Goal: Task Accomplishment & Management: Complete application form

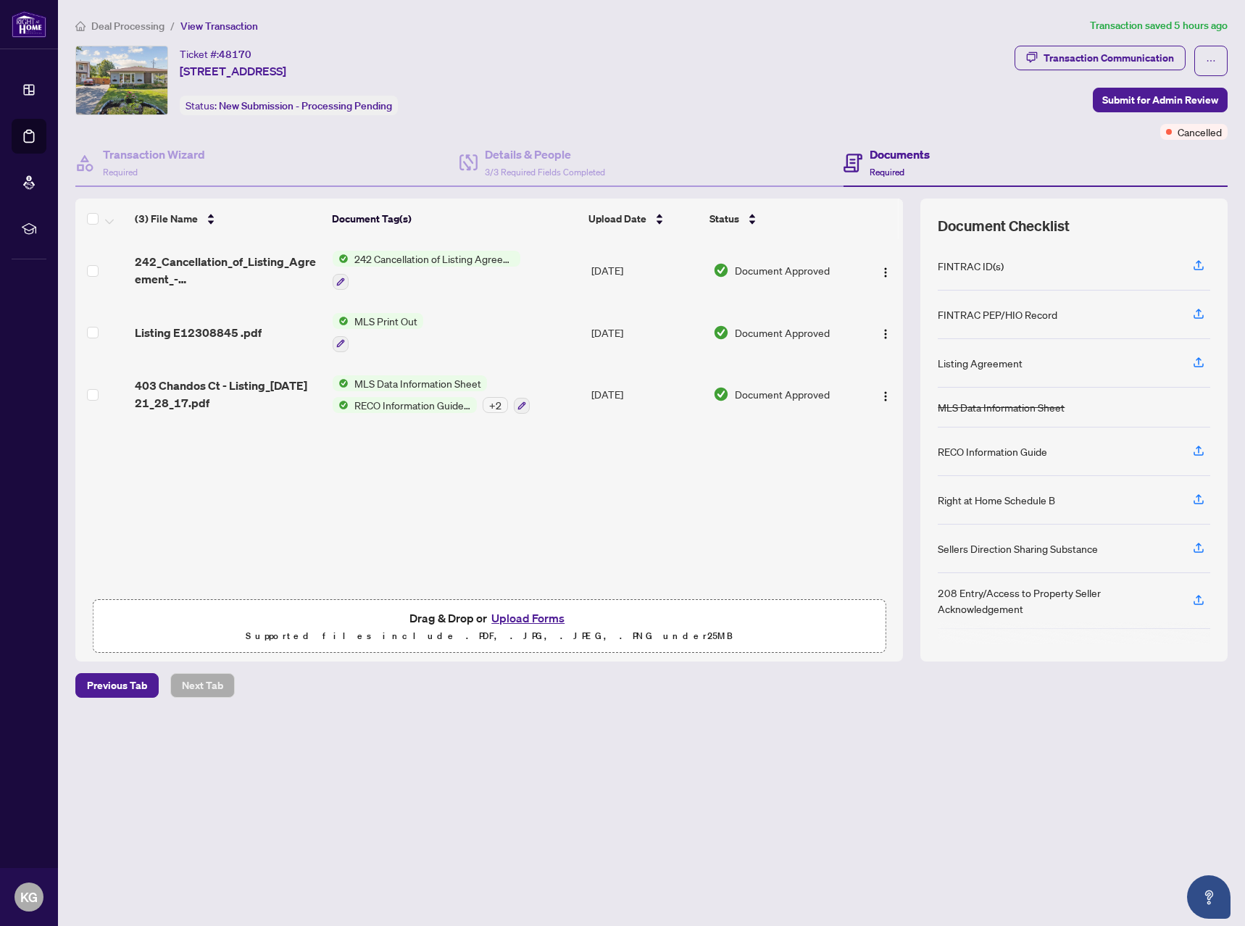
click at [144, 26] on span "Deal Processing" at bounding box center [127, 26] width 73 height 13
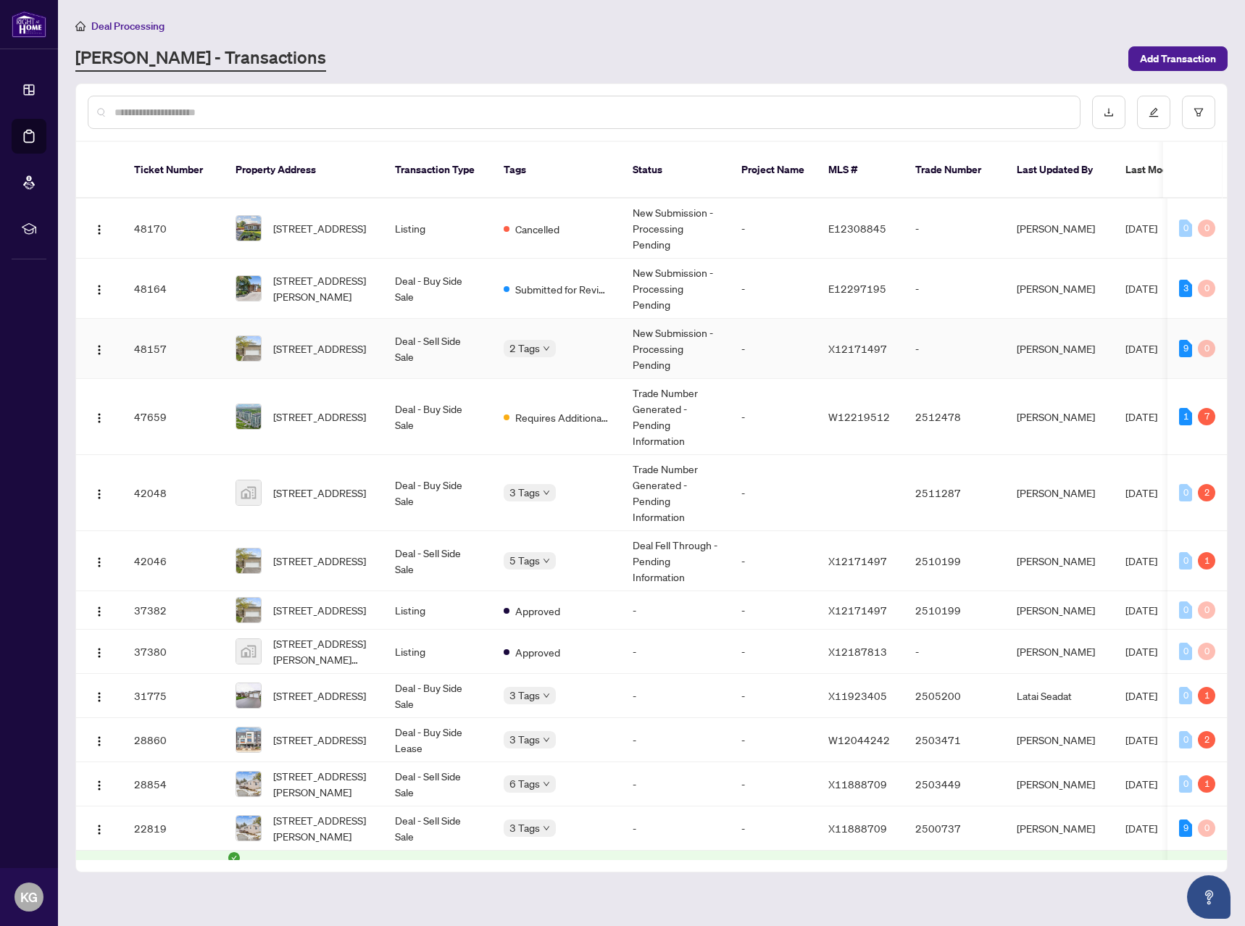
click at [567, 340] on div "2 Tags" at bounding box center [557, 348] width 106 height 17
click at [546, 325] on body "Dashboard Deal Processing Mortgage Referrals rLearning KG Kaleb Gillani kaleb@t…" at bounding box center [622, 463] width 1245 height 926
click at [577, 414] on td "Requires Additional Docs" at bounding box center [556, 417] width 129 height 76
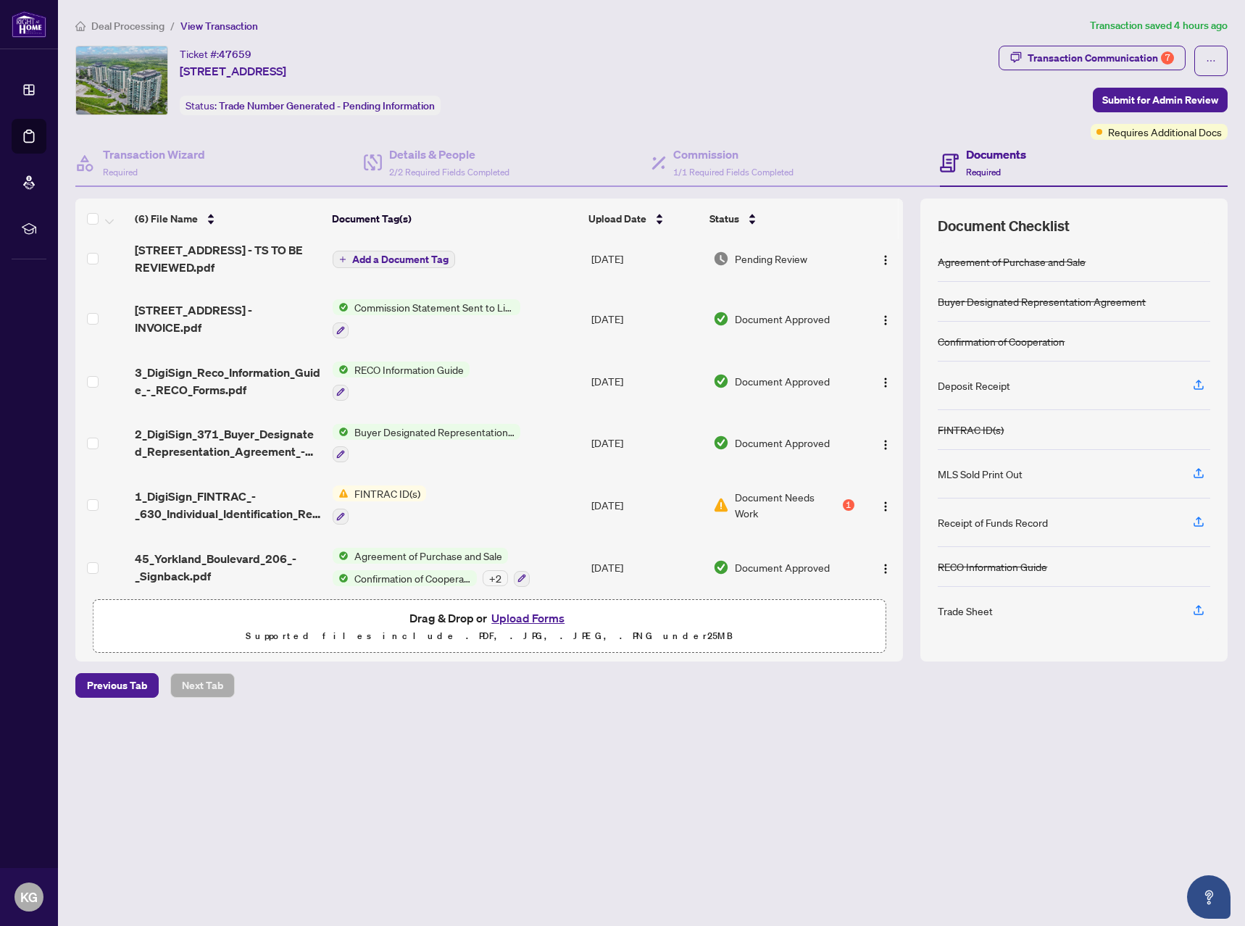
scroll to position [19, 0]
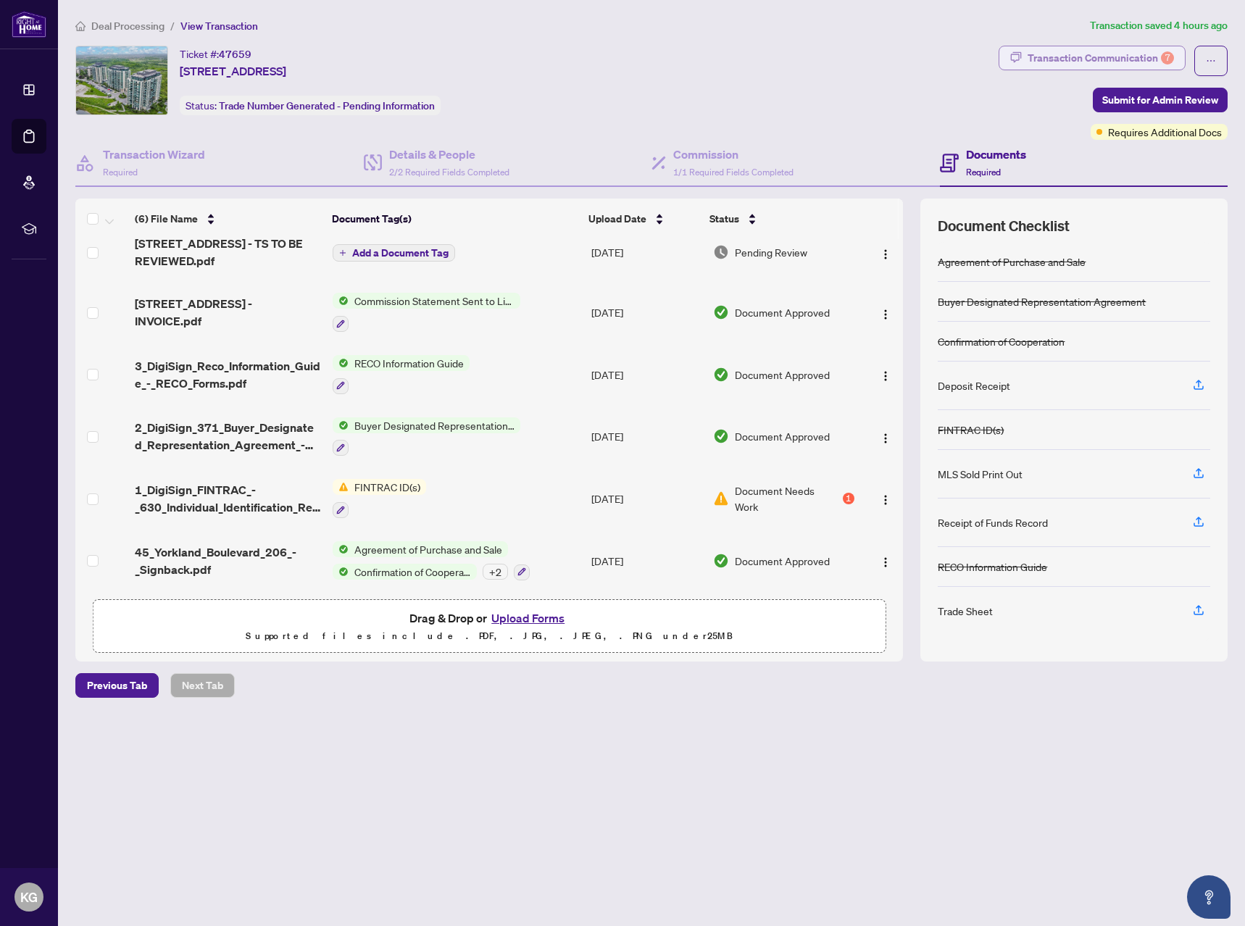
click at [1122, 62] on div "Transaction Communication 7" at bounding box center [1101, 57] width 146 height 23
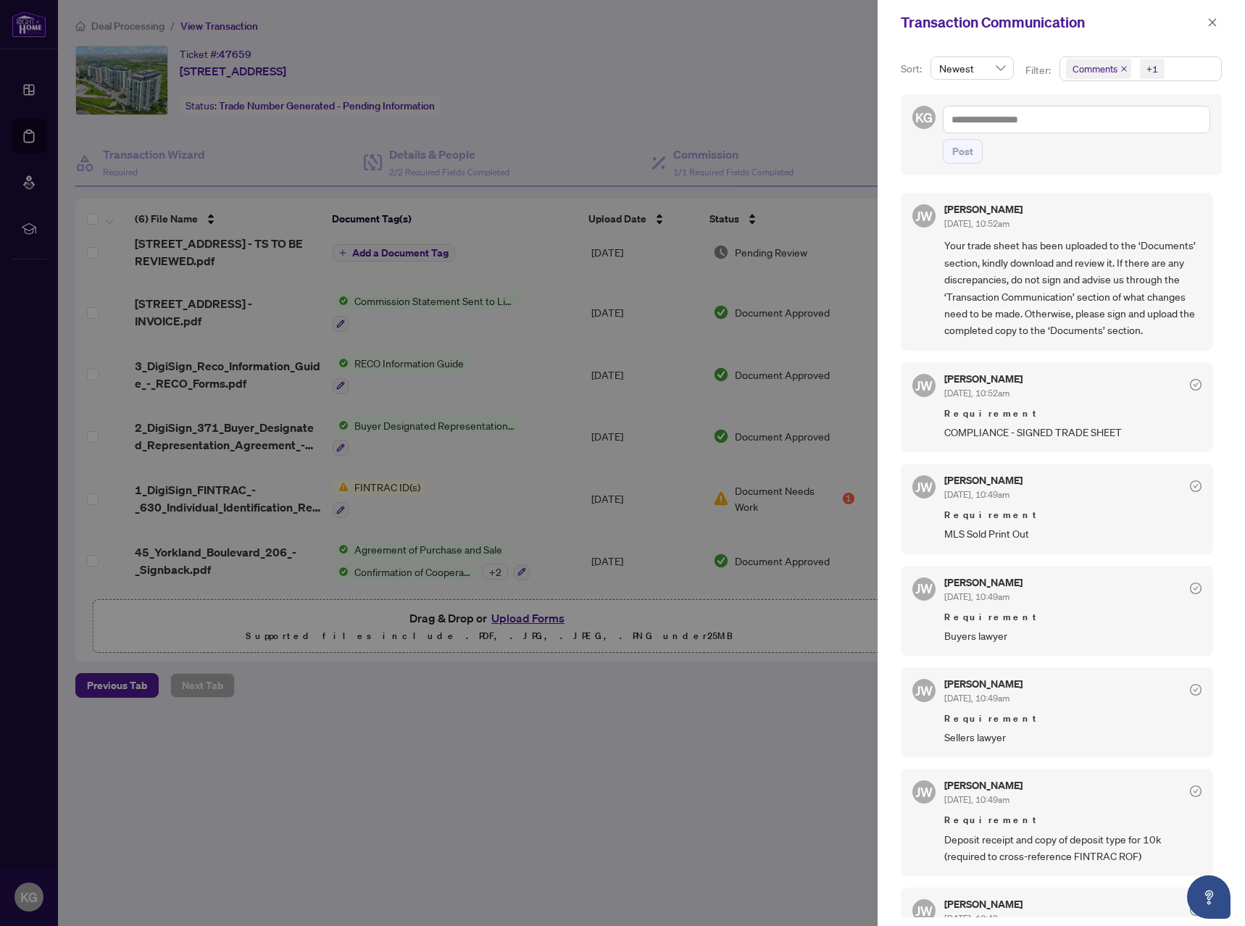
click at [667, 95] on div at bounding box center [622, 463] width 1245 height 926
click at [1210, 22] on icon "close" at bounding box center [1212, 22] width 10 height 10
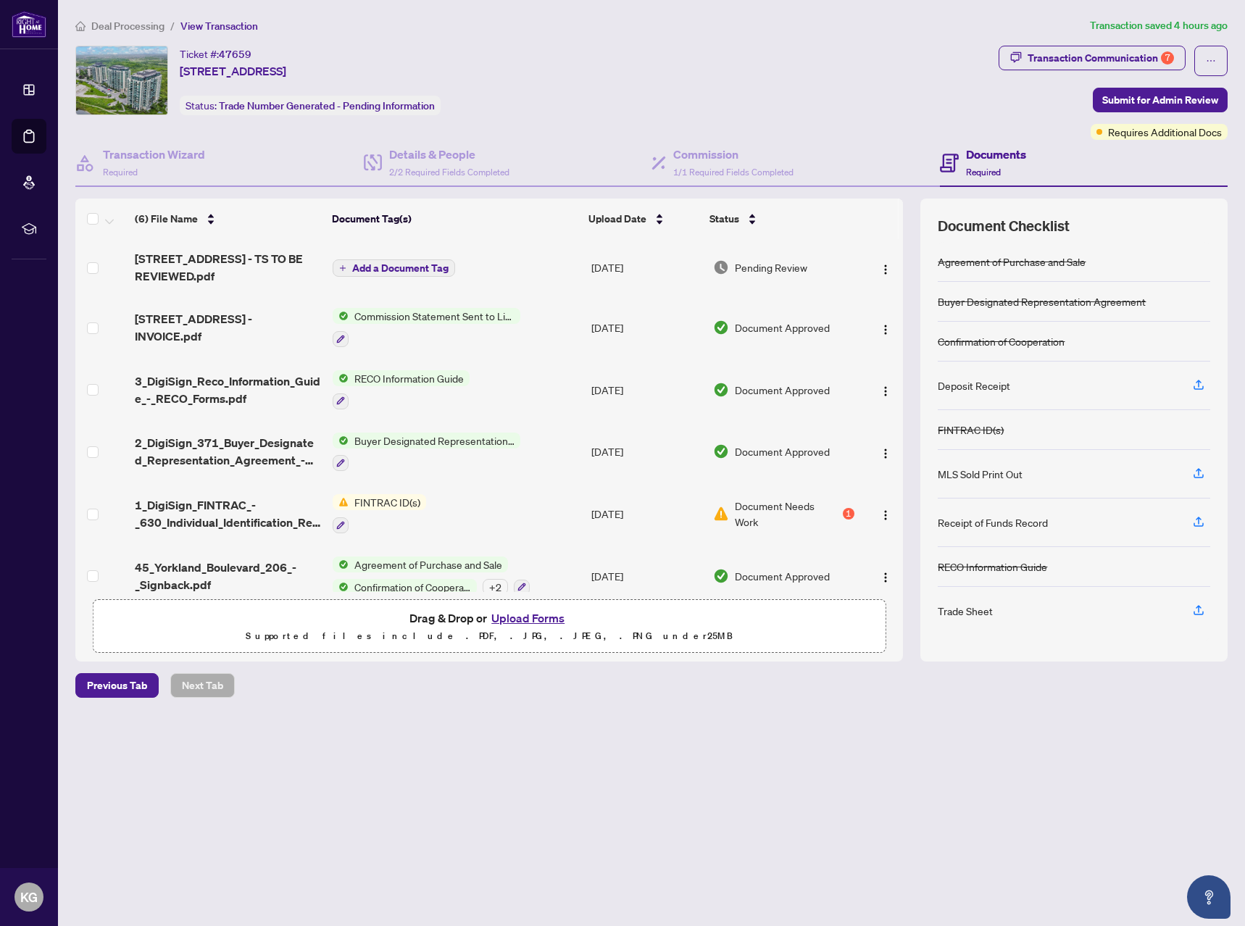
scroll to position [0, 0]
click at [983, 157] on h4 "Documents" at bounding box center [996, 154] width 60 height 17
click at [202, 324] on span "206-45 Yorkland Blvd - INVOICE.pdf" at bounding box center [228, 328] width 186 height 35
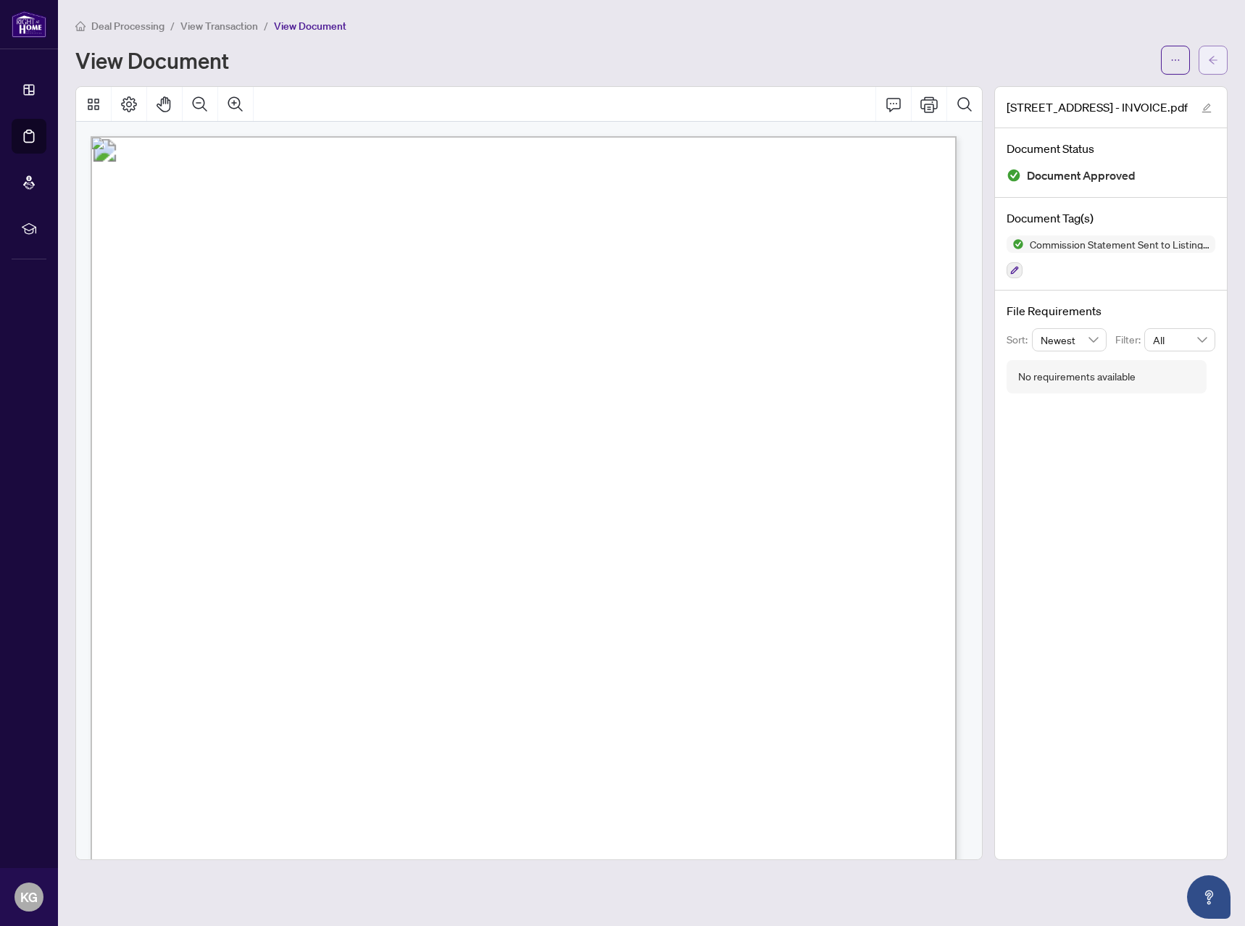
click at [1218, 62] on icon "arrow-left" at bounding box center [1213, 60] width 10 height 10
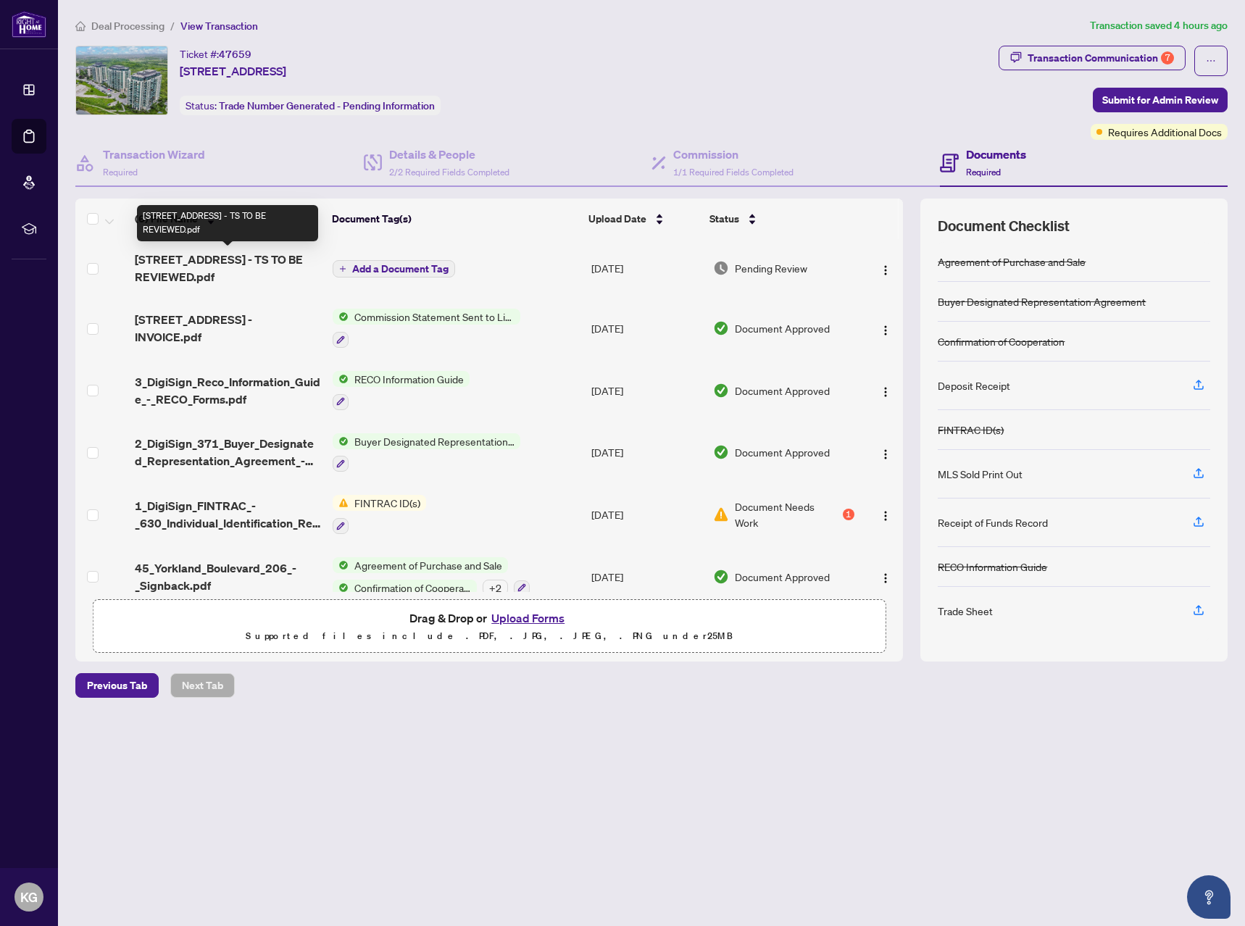
click at [187, 260] on span "206-45 Yorkland Blvd - TS TO BE REVIEWED.pdf" at bounding box center [228, 268] width 186 height 35
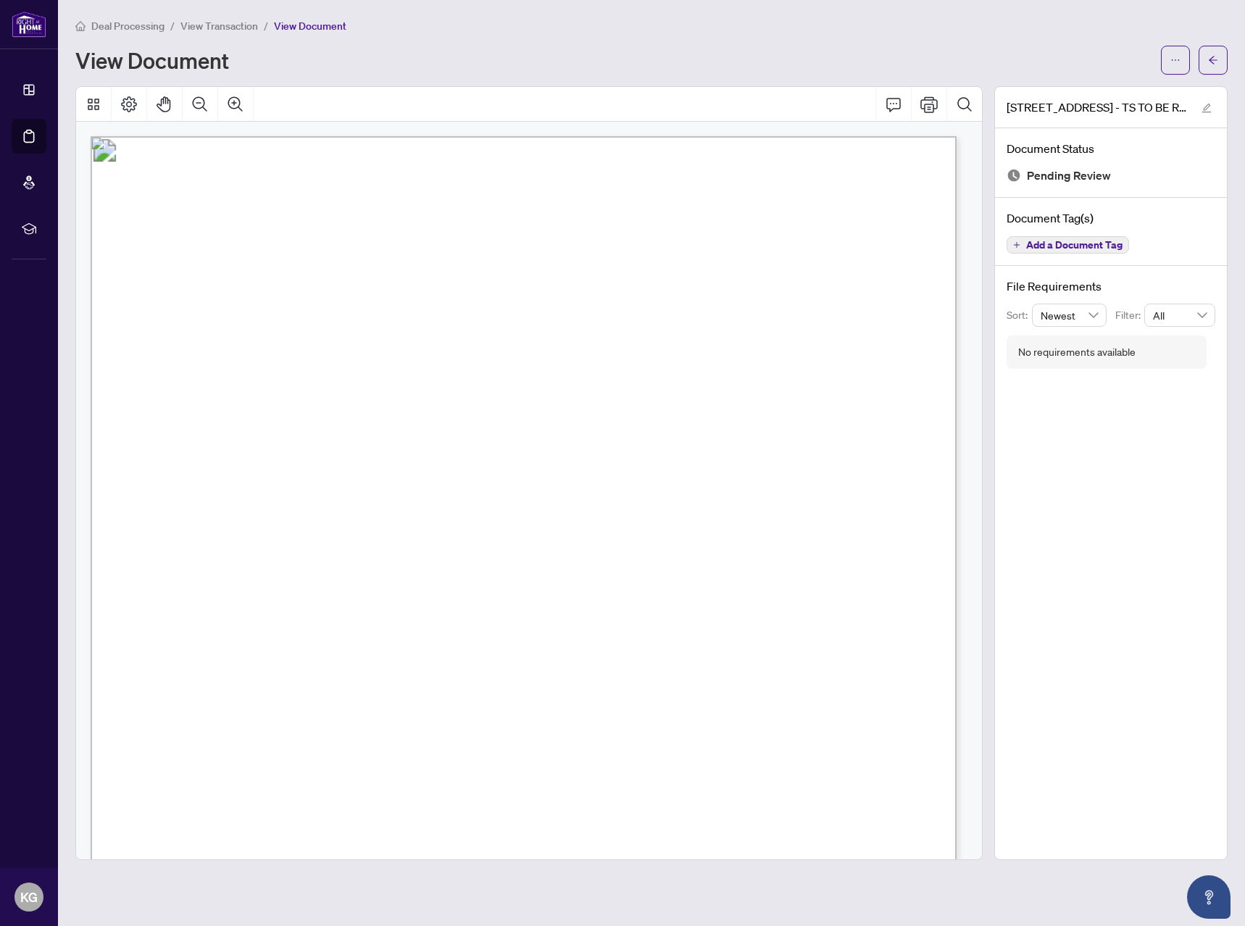
click at [211, 26] on span "View Transaction" at bounding box center [219, 26] width 78 height 13
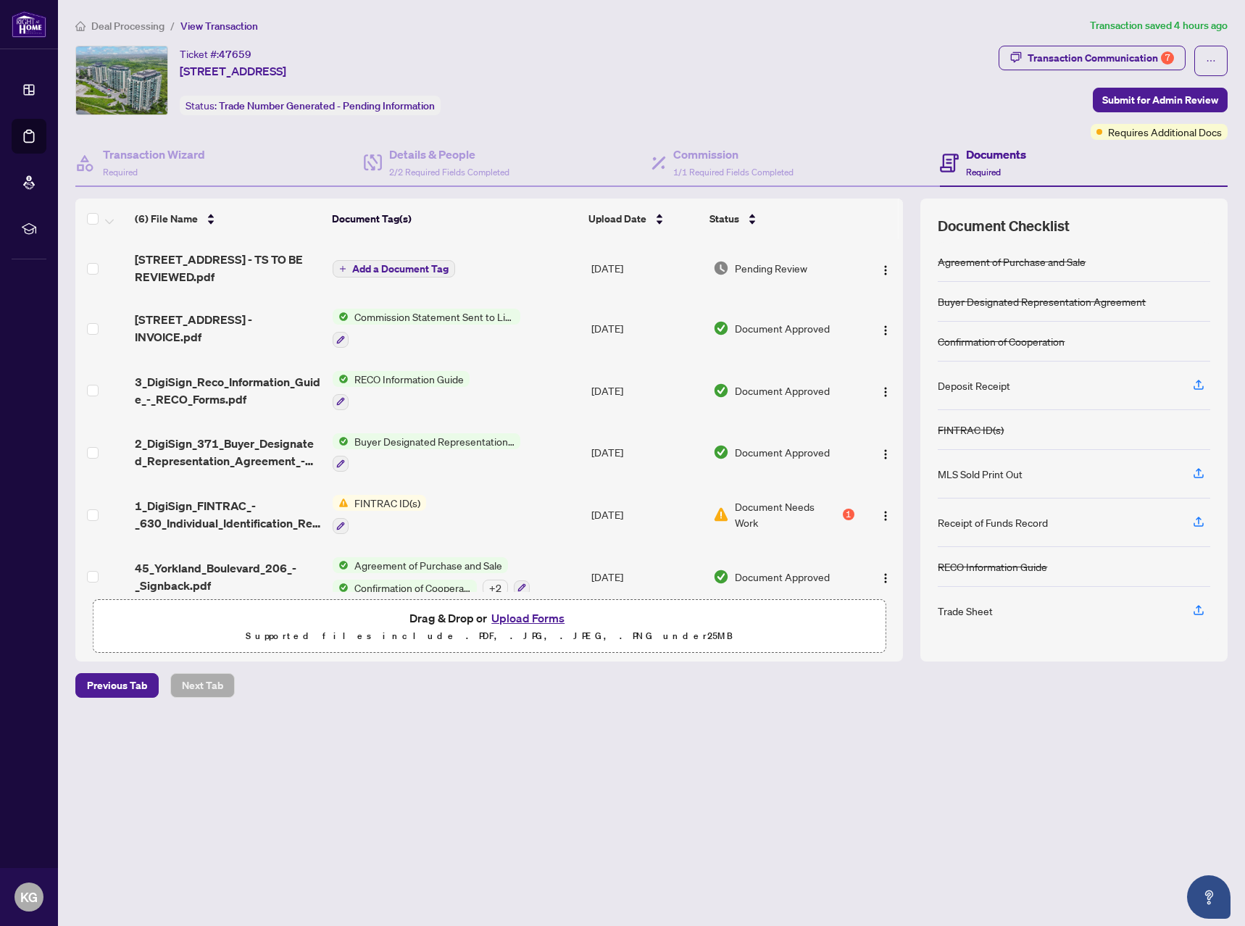
click at [133, 25] on span "Deal Processing" at bounding box center [127, 26] width 73 height 13
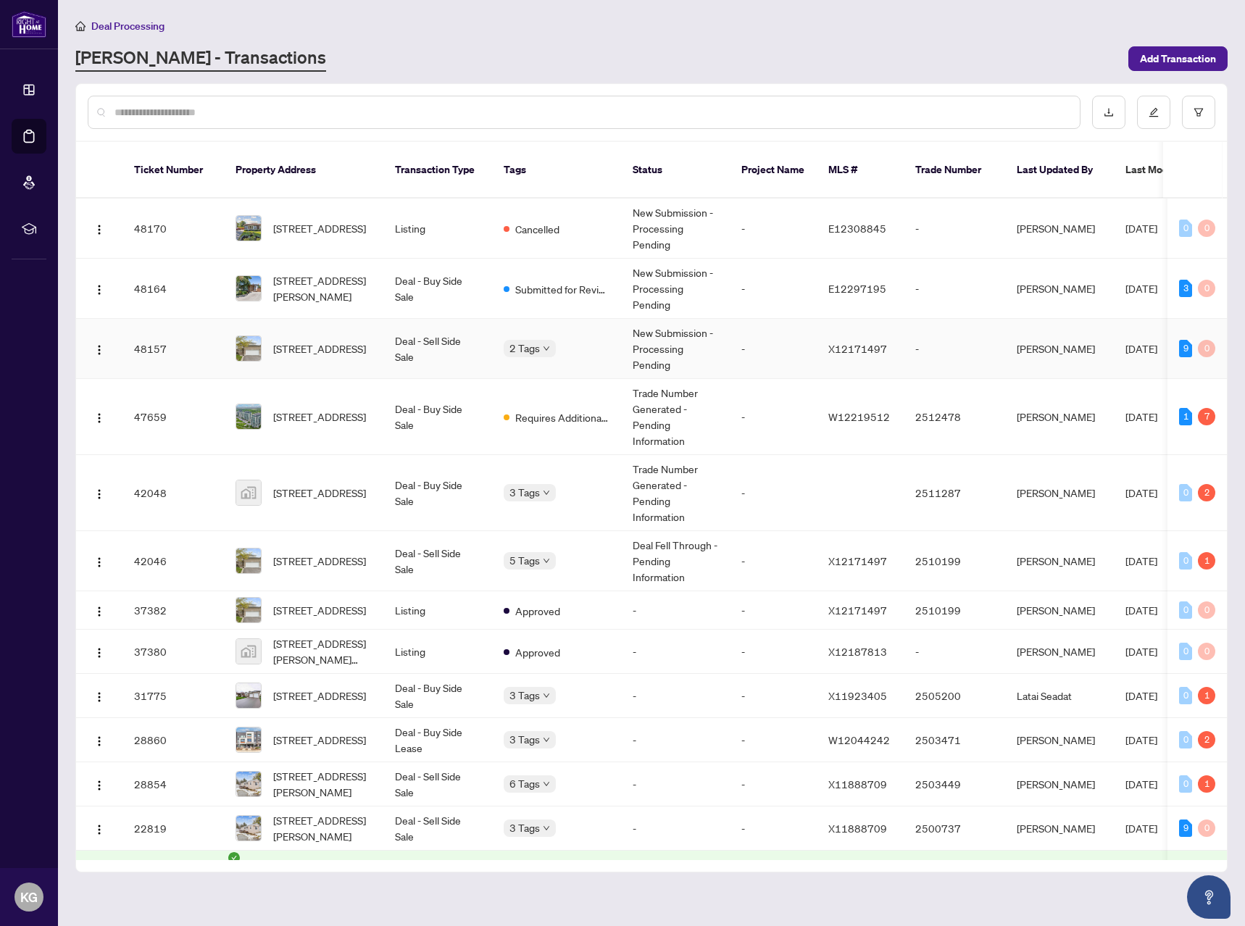
click at [411, 325] on td "Deal - Sell Side Sale" at bounding box center [437, 349] width 109 height 60
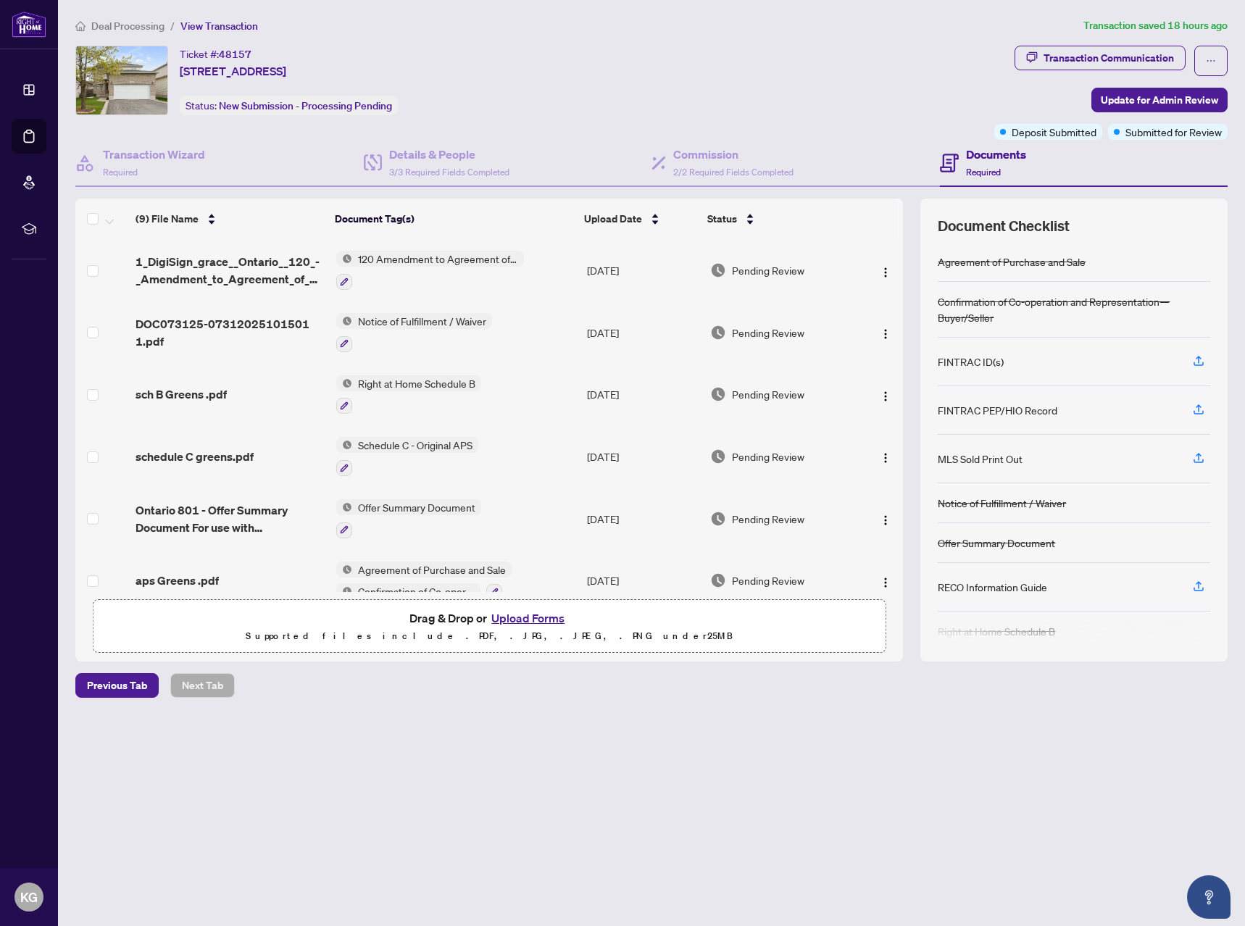
click at [125, 32] on li "Deal Processing" at bounding box center [119, 25] width 89 height 17
click at [125, 28] on span "Deal Processing" at bounding box center [127, 26] width 73 height 13
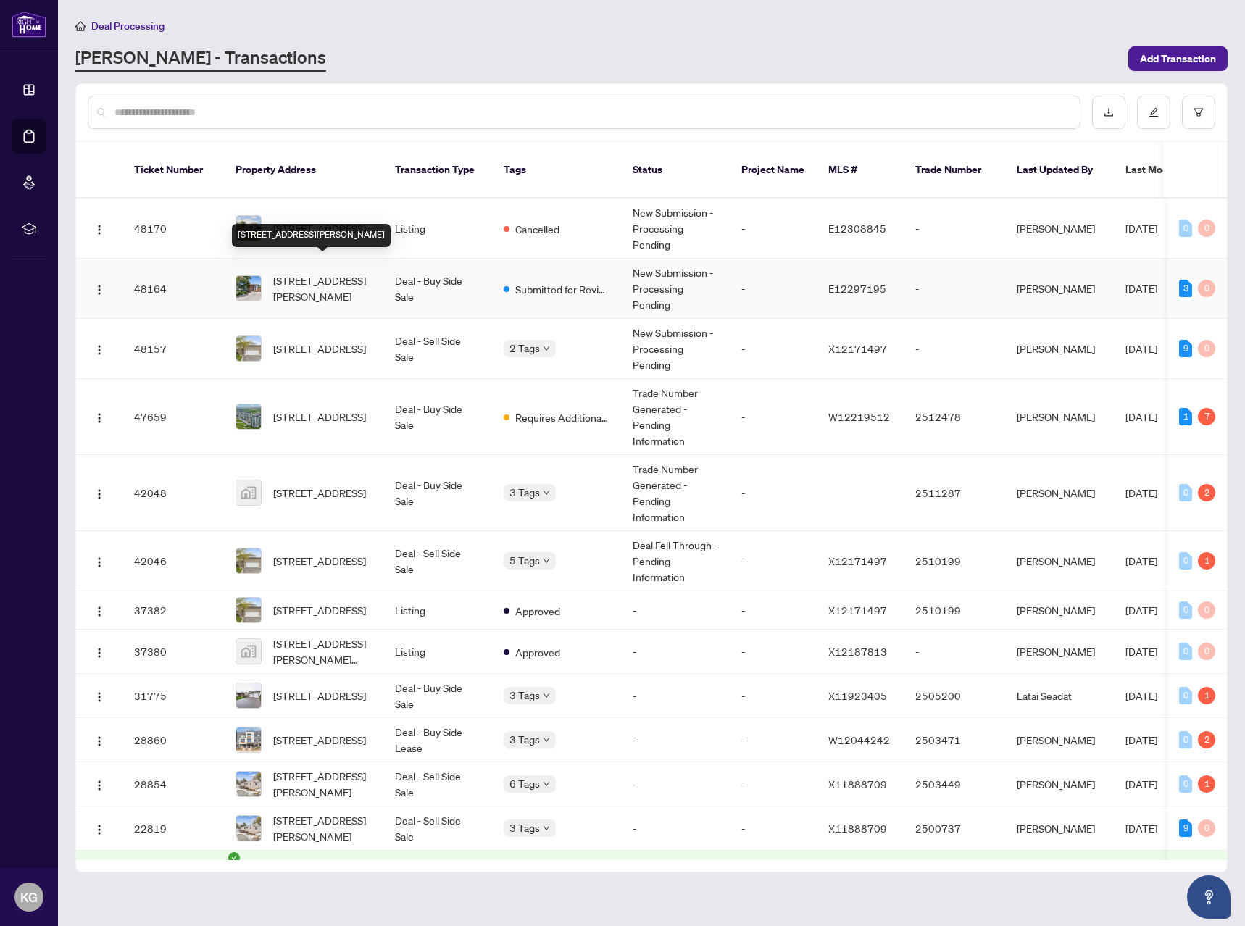
click at [352, 273] on span "503 Wilson Rd, Oshawa, Ontario L1H 6E1, Canada" at bounding box center [322, 289] width 99 height 32
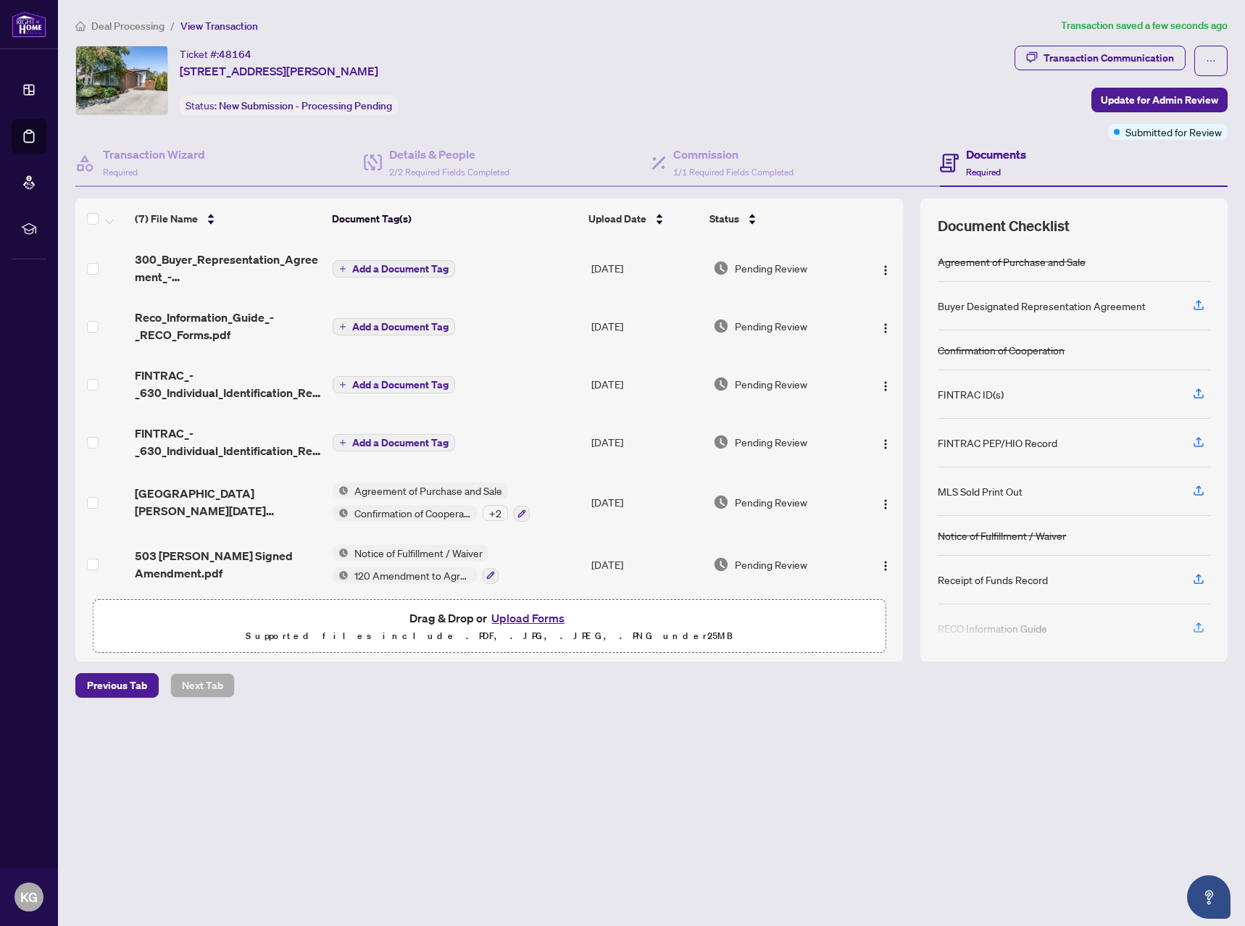
click at [399, 270] on span "Add a Document Tag" at bounding box center [400, 269] width 96 height 10
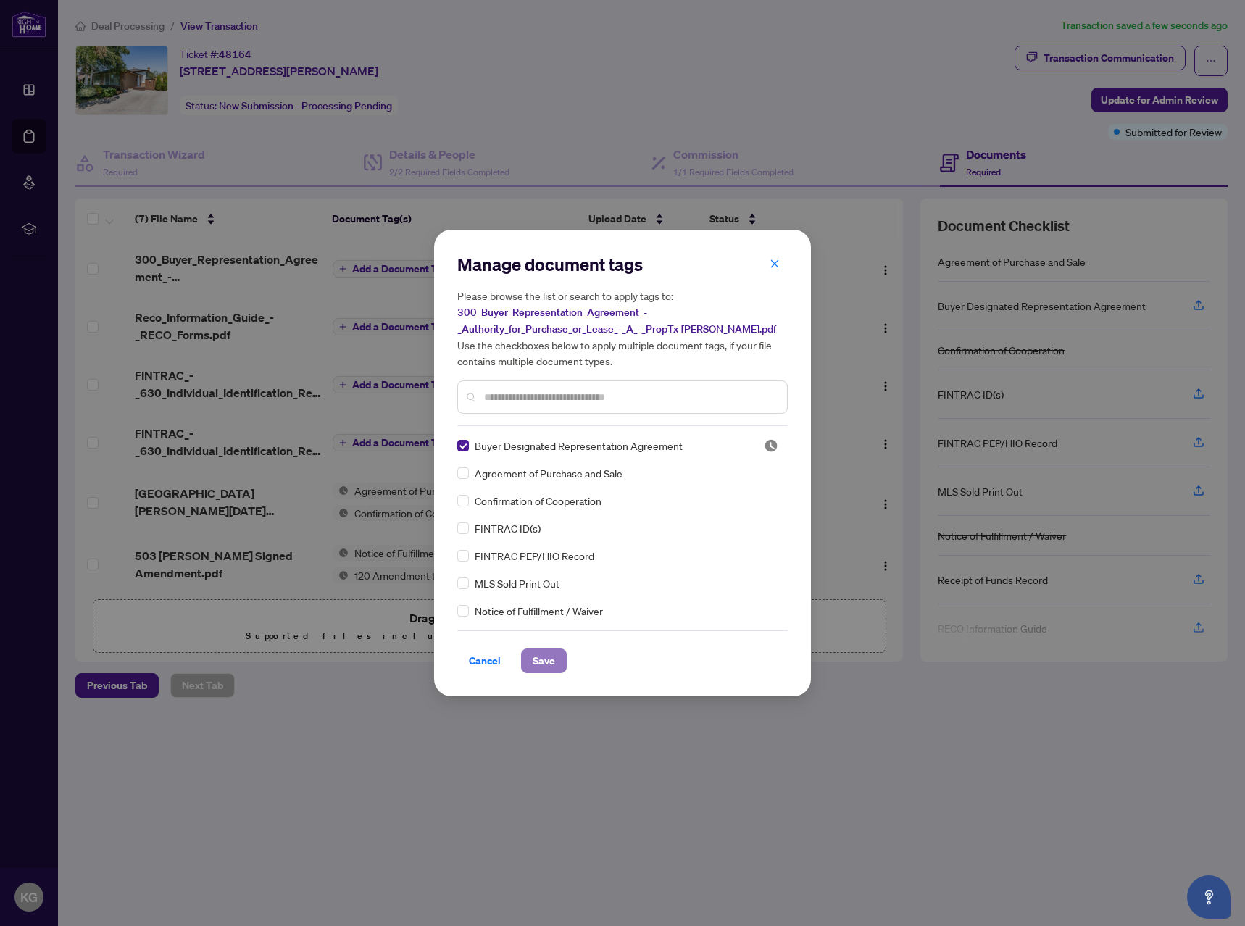
click at [549, 664] on span "Save" at bounding box center [544, 660] width 22 height 23
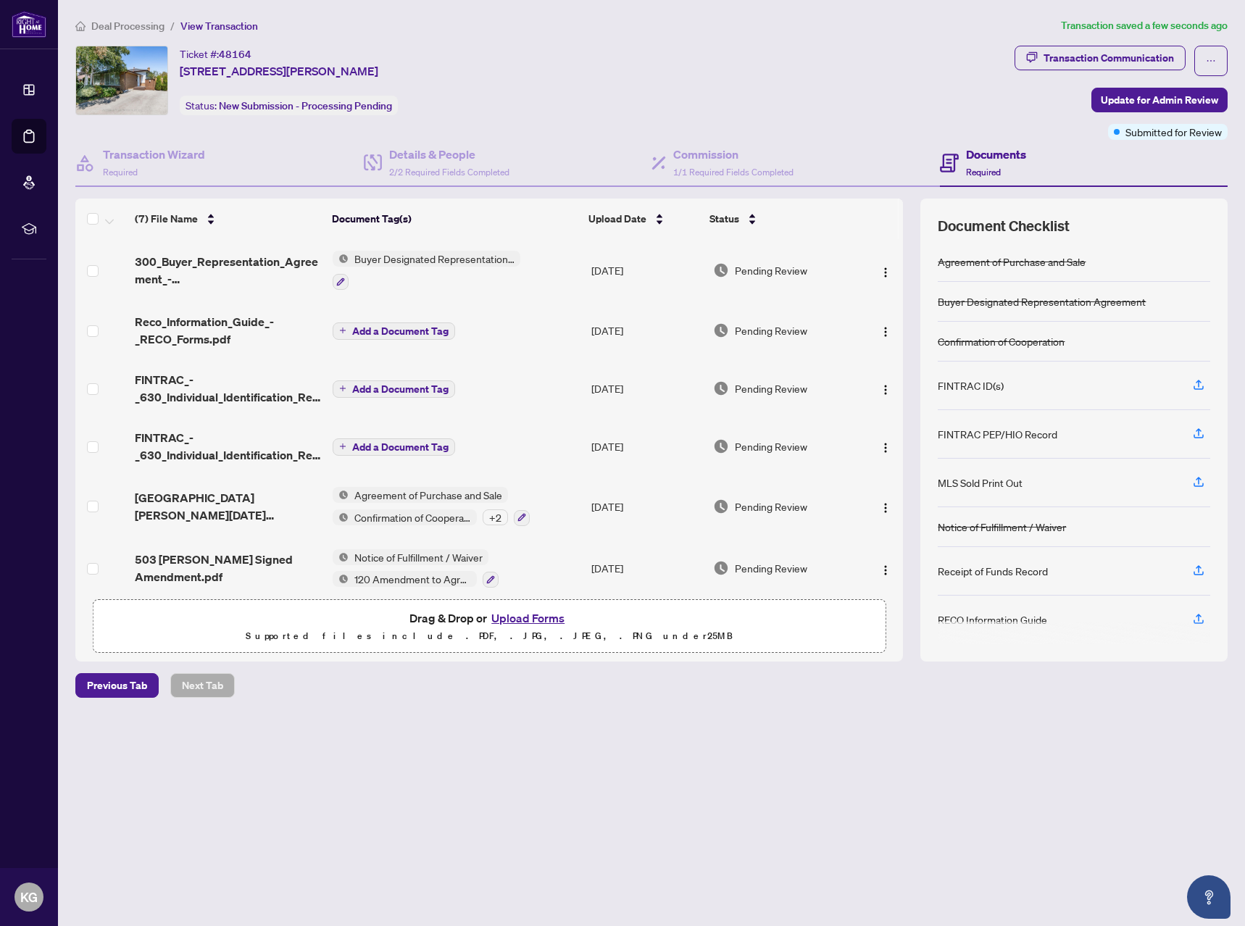
click at [409, 328] on span "Add a Document Tag" at bounding box center [400, 331] width 96 height 10
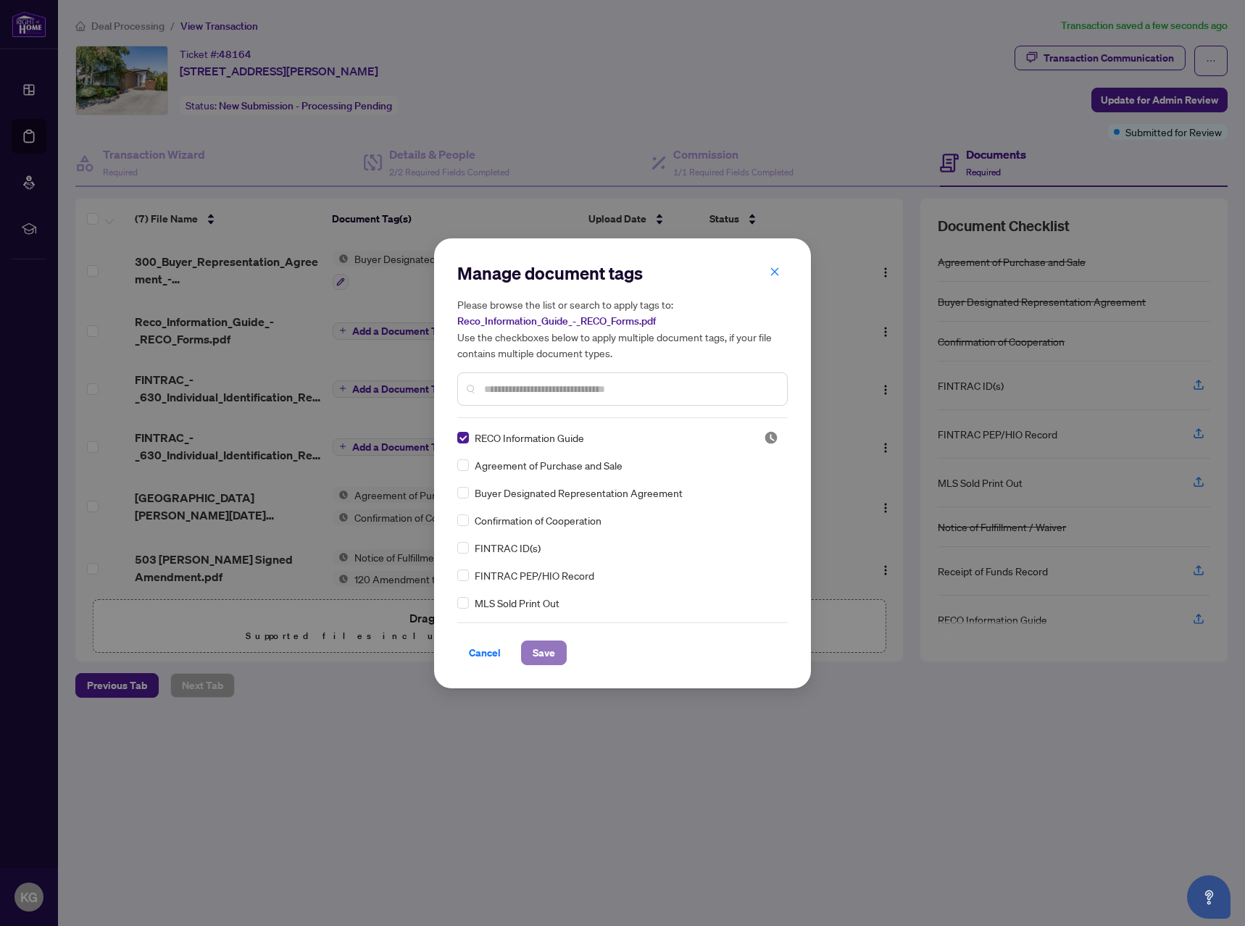
click at [548, 655] on span "Save" at bounding box center [544, 652] width 22 height 23
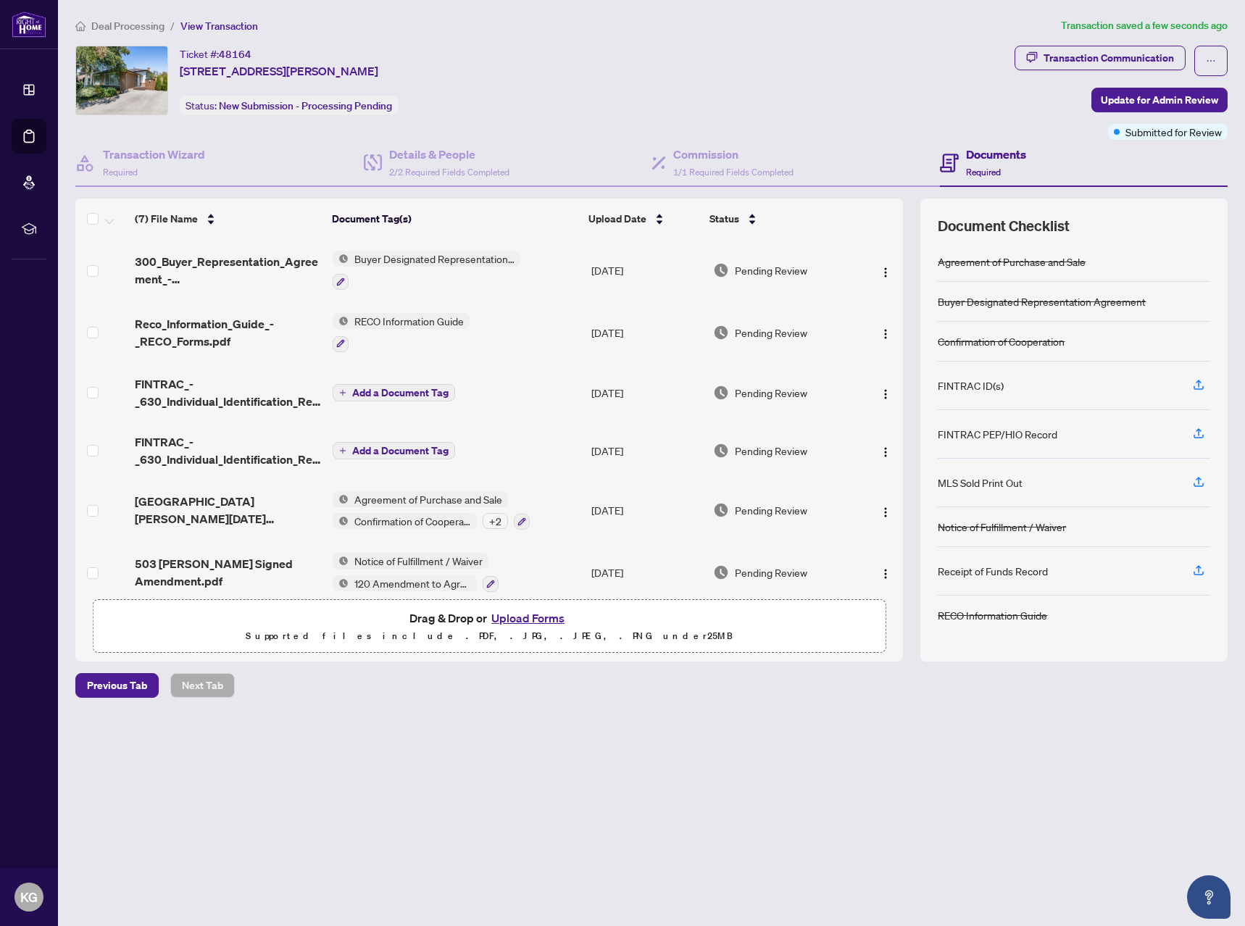
click at [408, 391] on span "Add a Document Tag" at bounding box center [400, 393] width 96 height 10
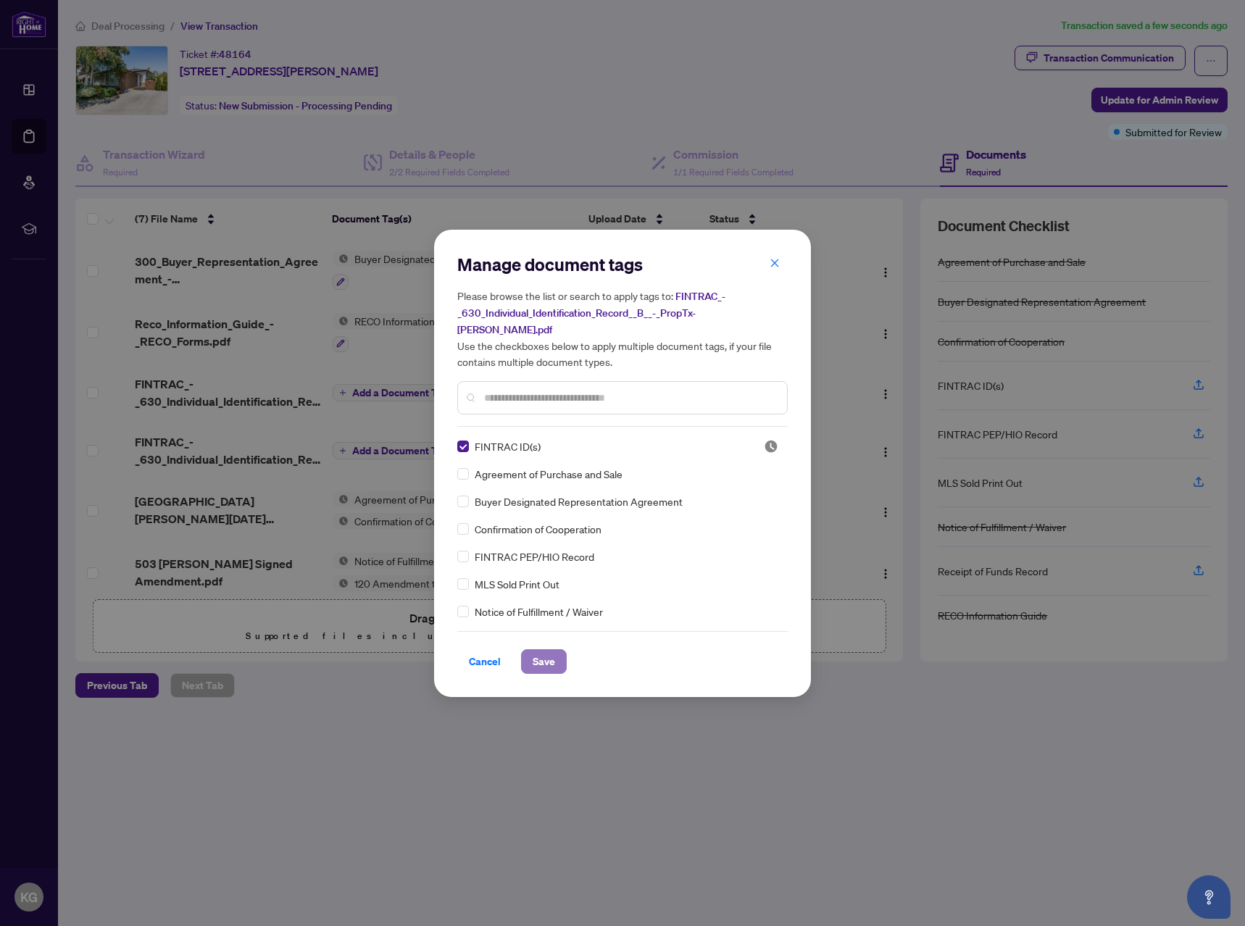
click at [542, 659] on span "Save" at bounding box center [544, 661] width 22 height 23
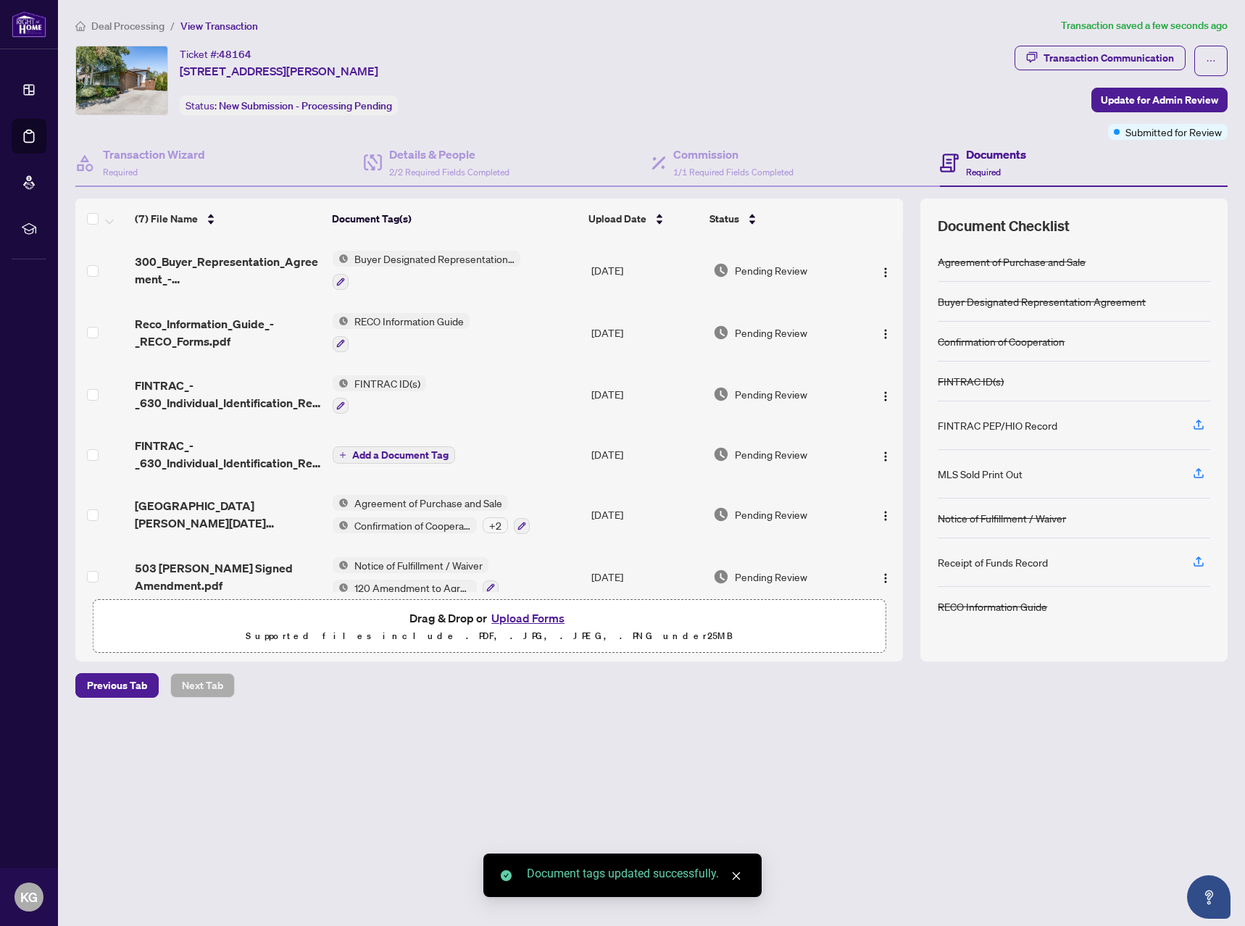
click at [399, 450] on span "Add a Document Tag" at bounding box center [400, 455] width 96 height 10
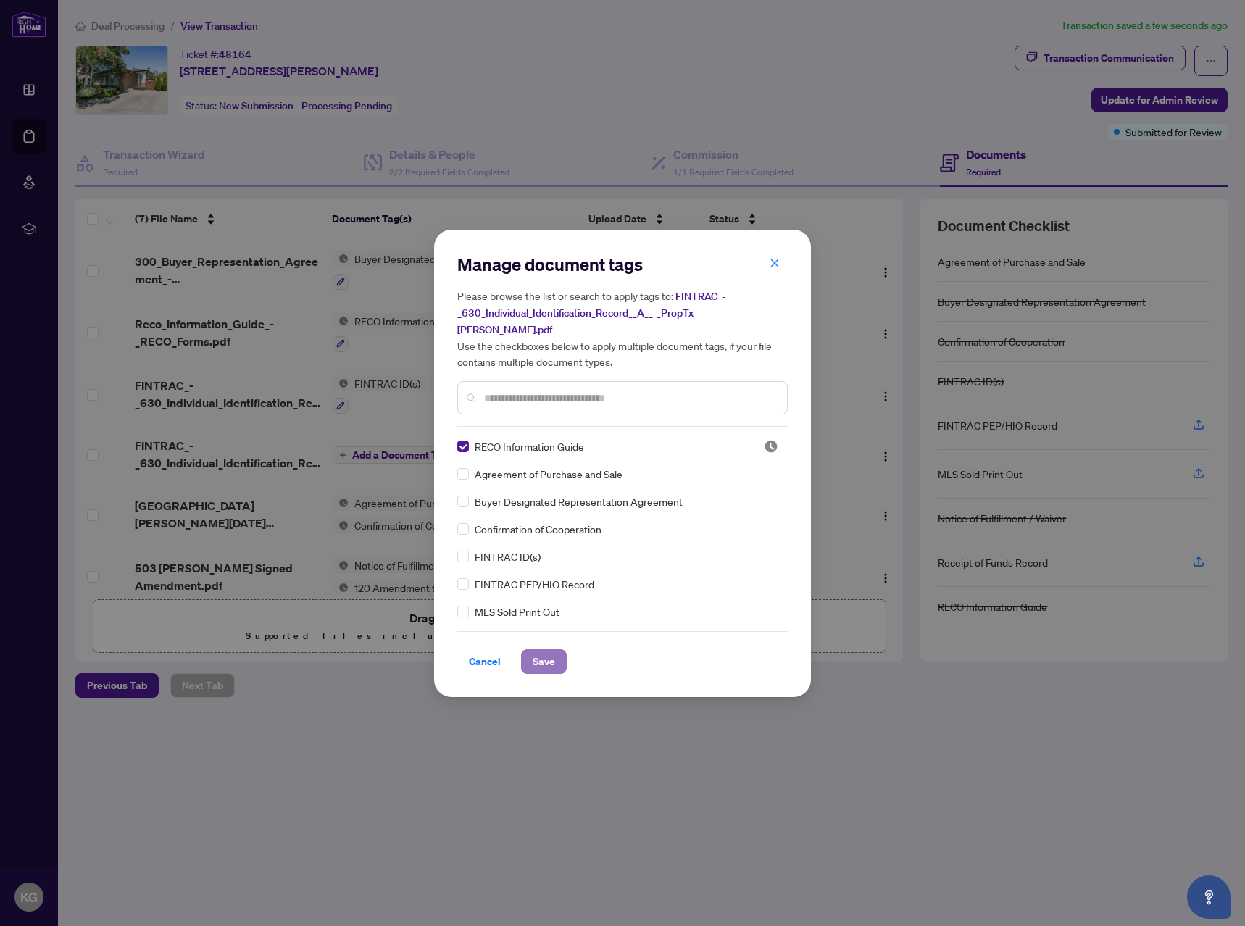
click at [536, 650] on span "Save" at bounding box center [544, 661] width 22 height 23
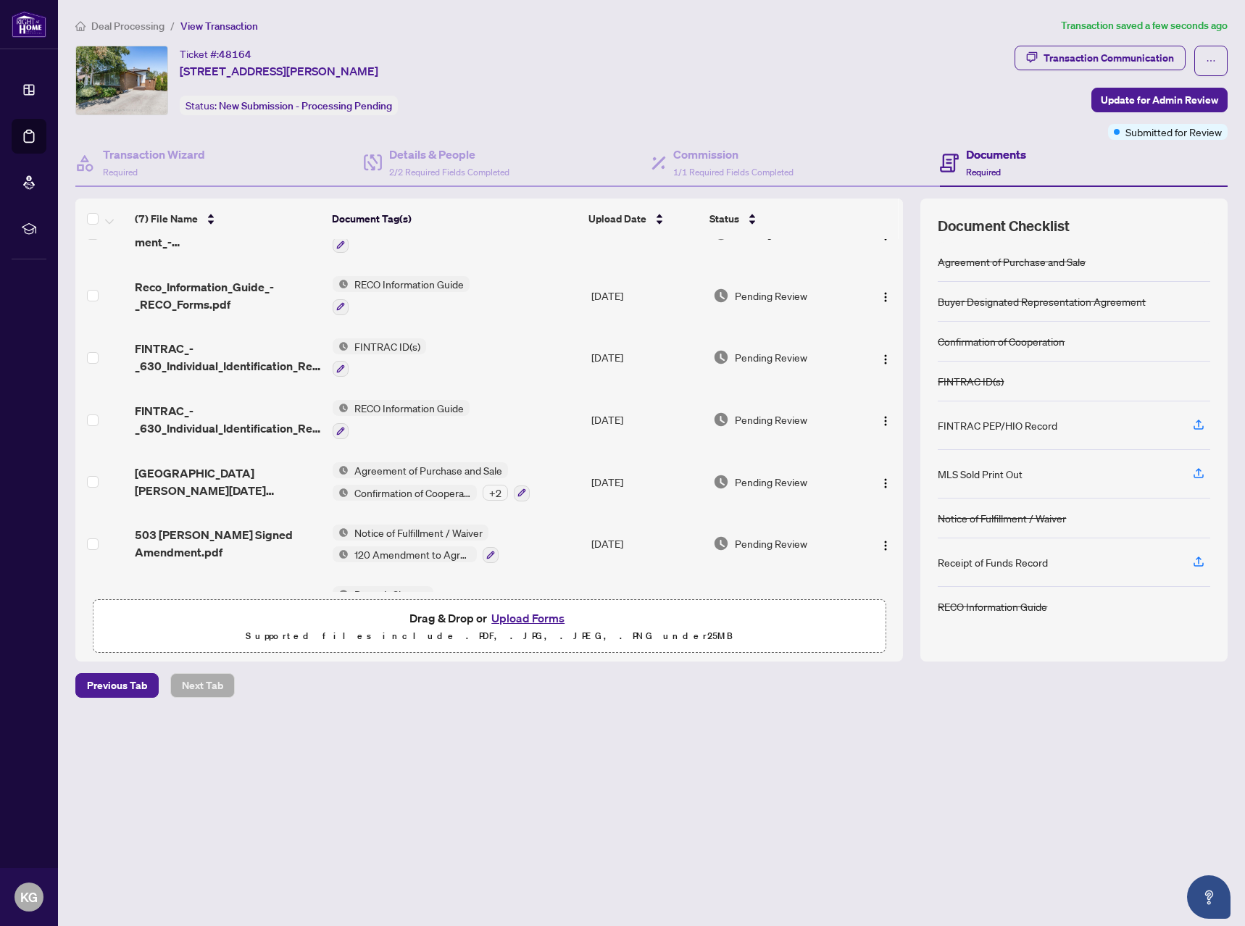
scroll to position [85, 0]
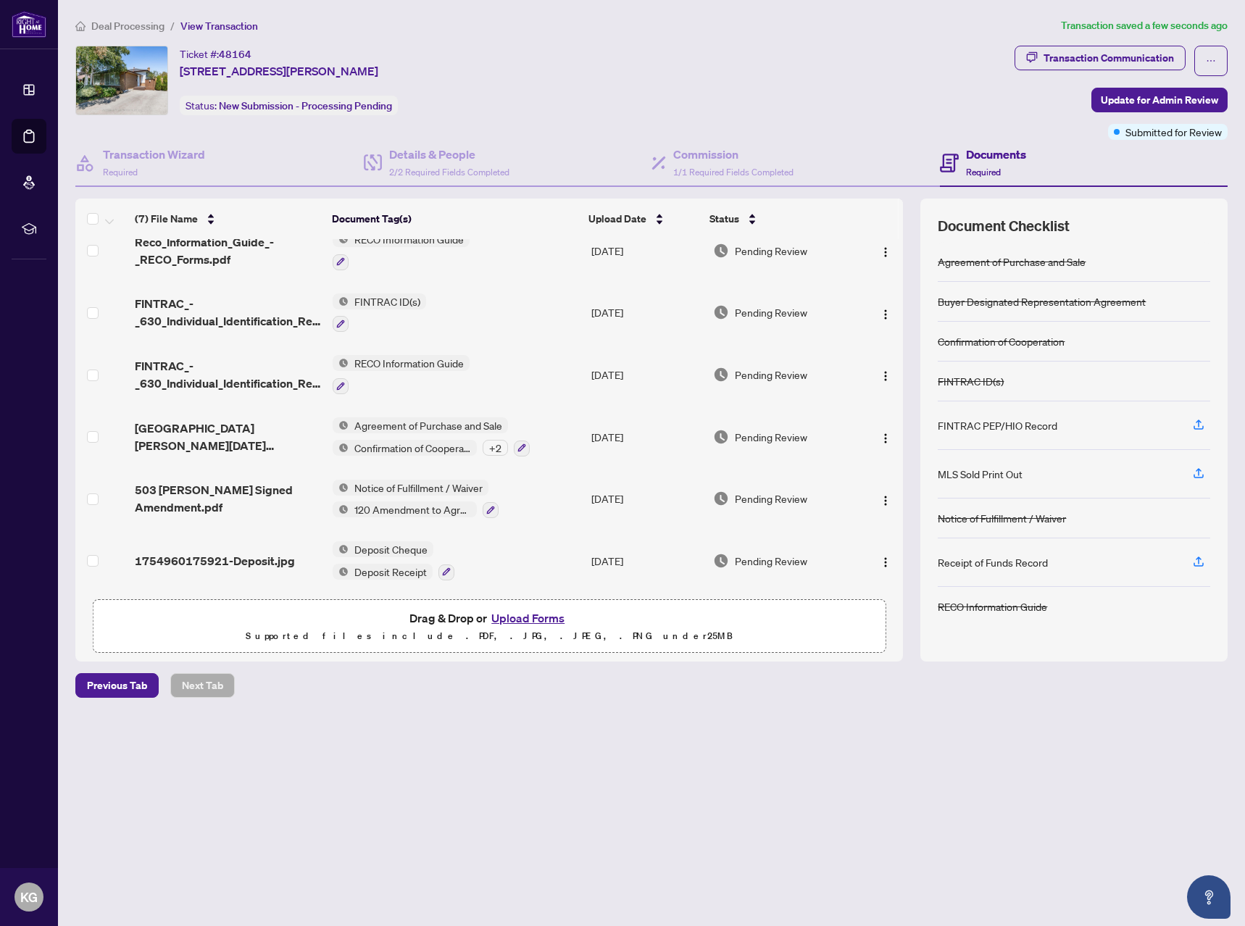
click at [581, 786] on main "Deal Processing / View Transaction Transaction saved a few seconds ago Ticket #…" at bounding box center [651, 463] width 1187 height 926
click at [1152, 101] on span "Update for Admin Review" at bounding box center [1159, 99] width 117 height 23
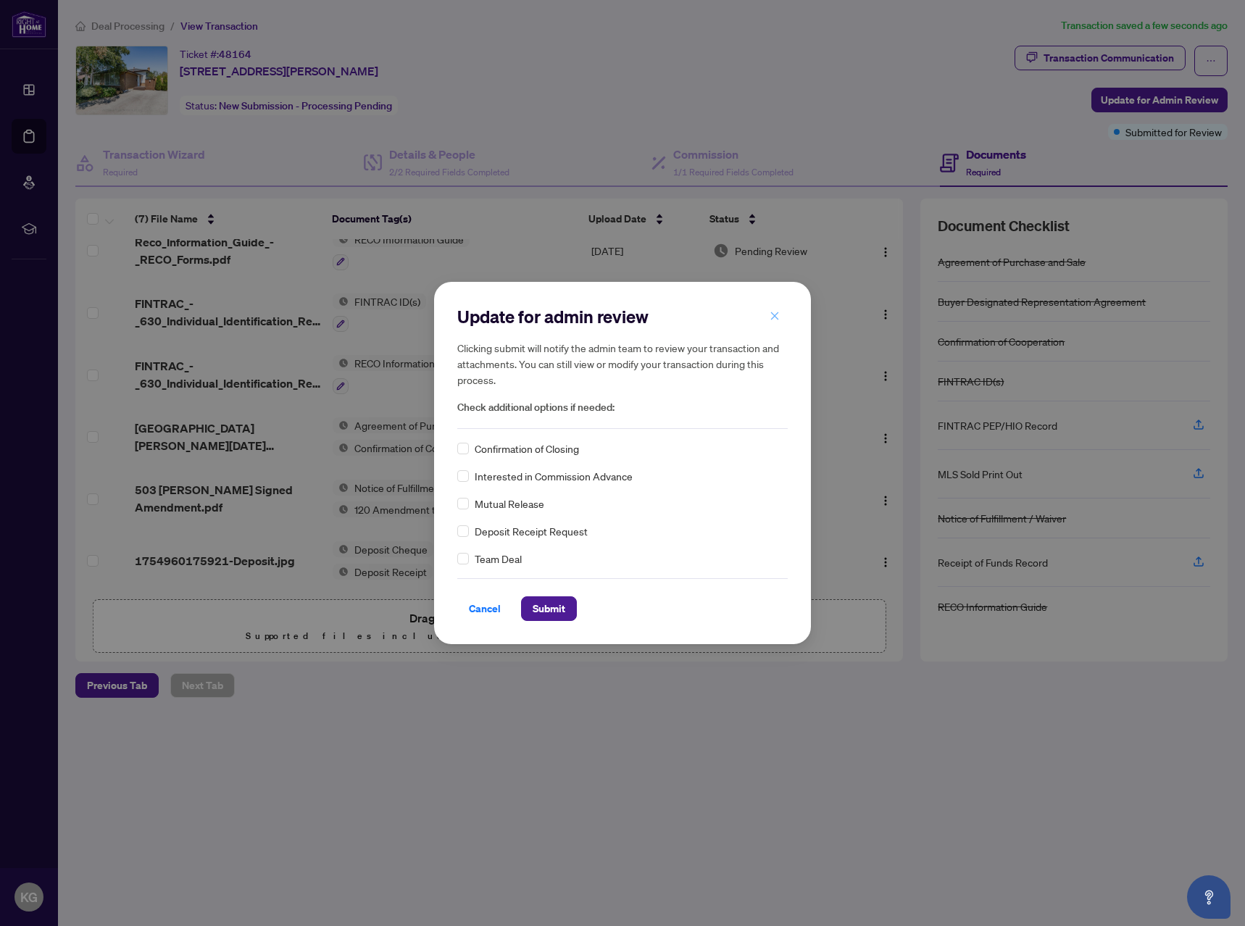
click at [772, 321] on icon "close" at bounding box center [775, 316] width 10 height 10
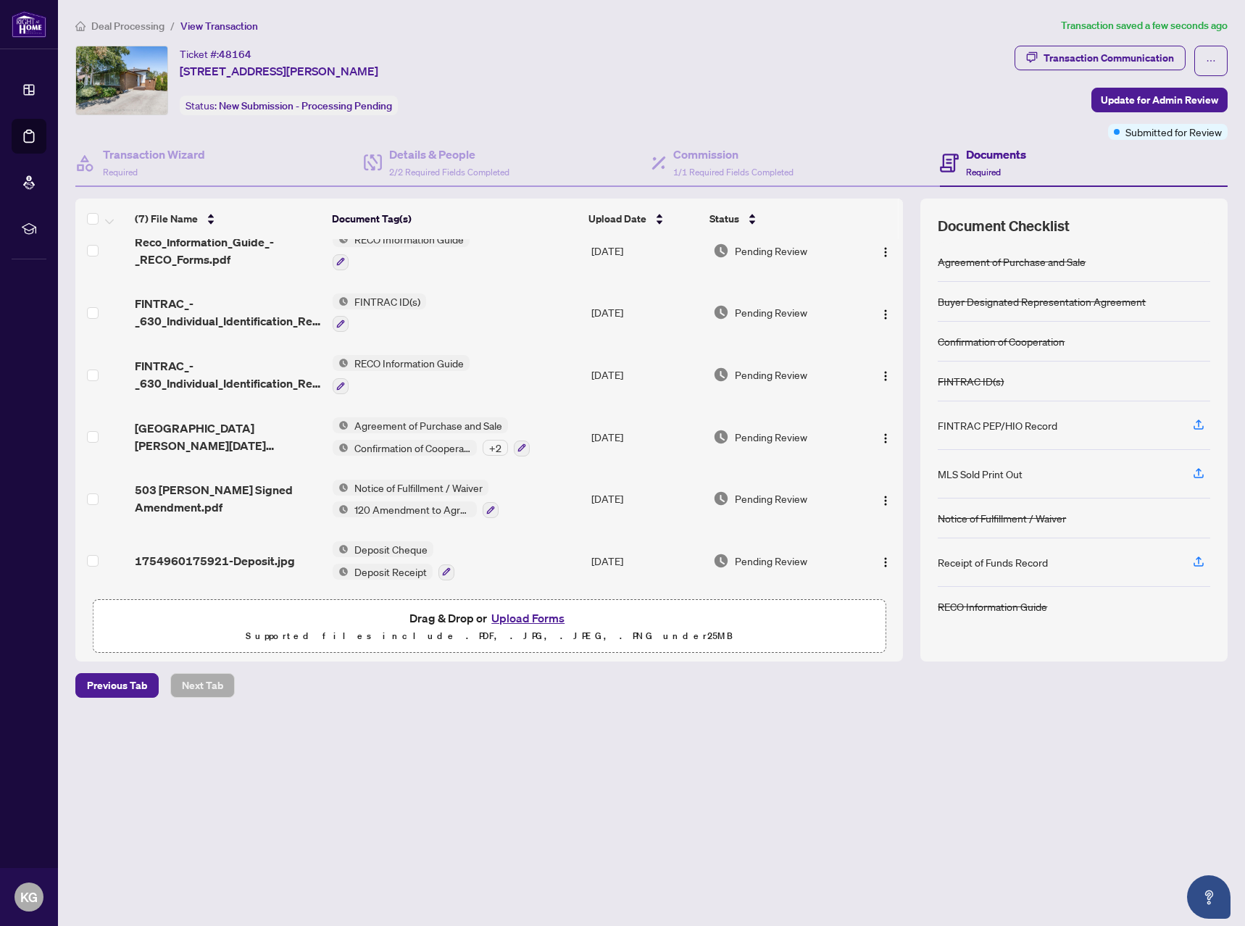
click at [825, 810] on main "Deal Processing / View Transaction Transaction saved a few seconds ago Ticket #…" at bounding box center [651, 463] width 1187 height 926
click at [731, 794] on main "Deal Processing / View Transaction Transaction saved a few seconds ago Ticket #…" at bounding box center [651, 463] width 1187 height 926
click at [122, 22] on span "Deal Processing" at bounding box center [127, 26] width 73 height 13
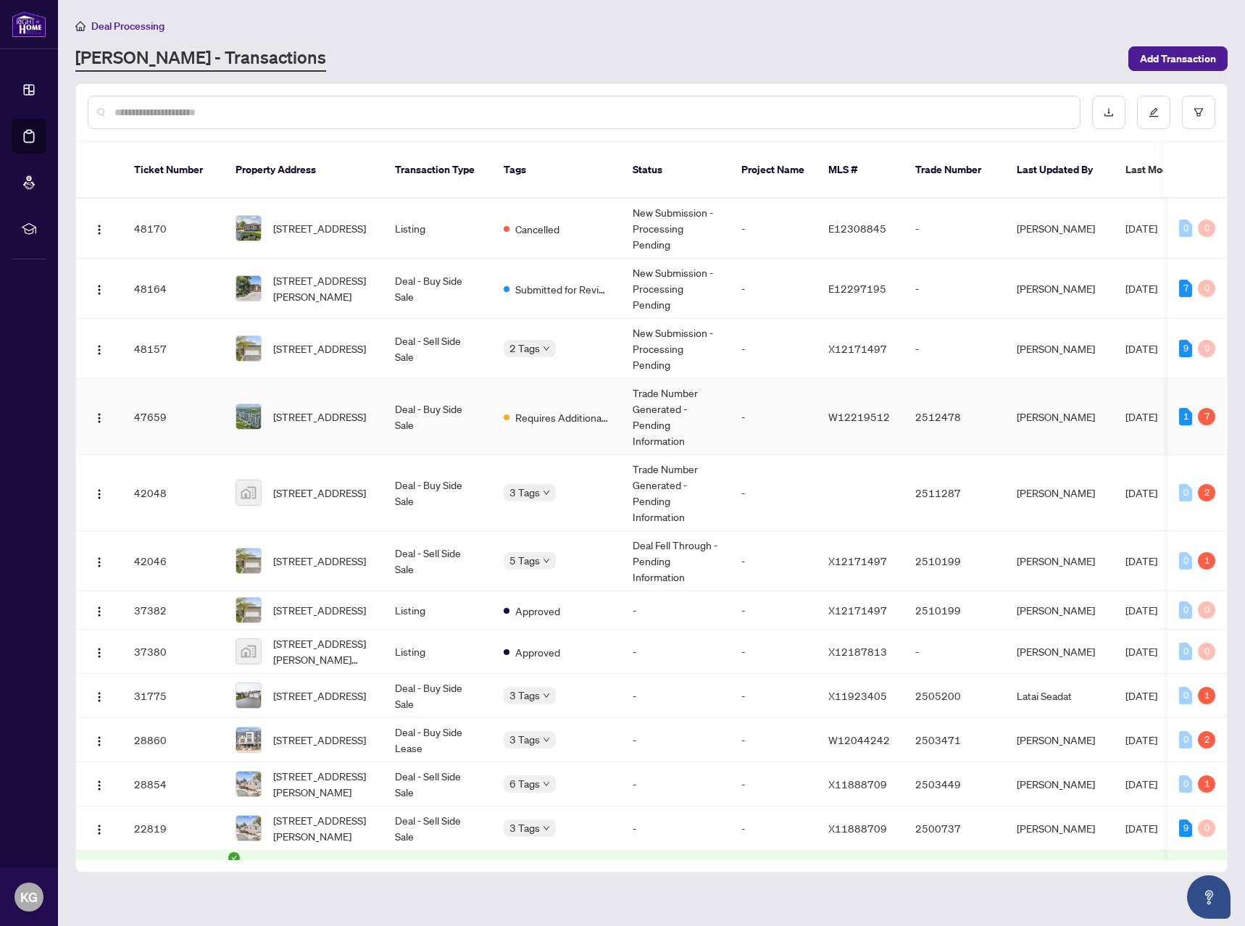
click at [475, 401] on td "Deal - Buy Side Sale" at bounding box center [437, 417] width 109 height 76
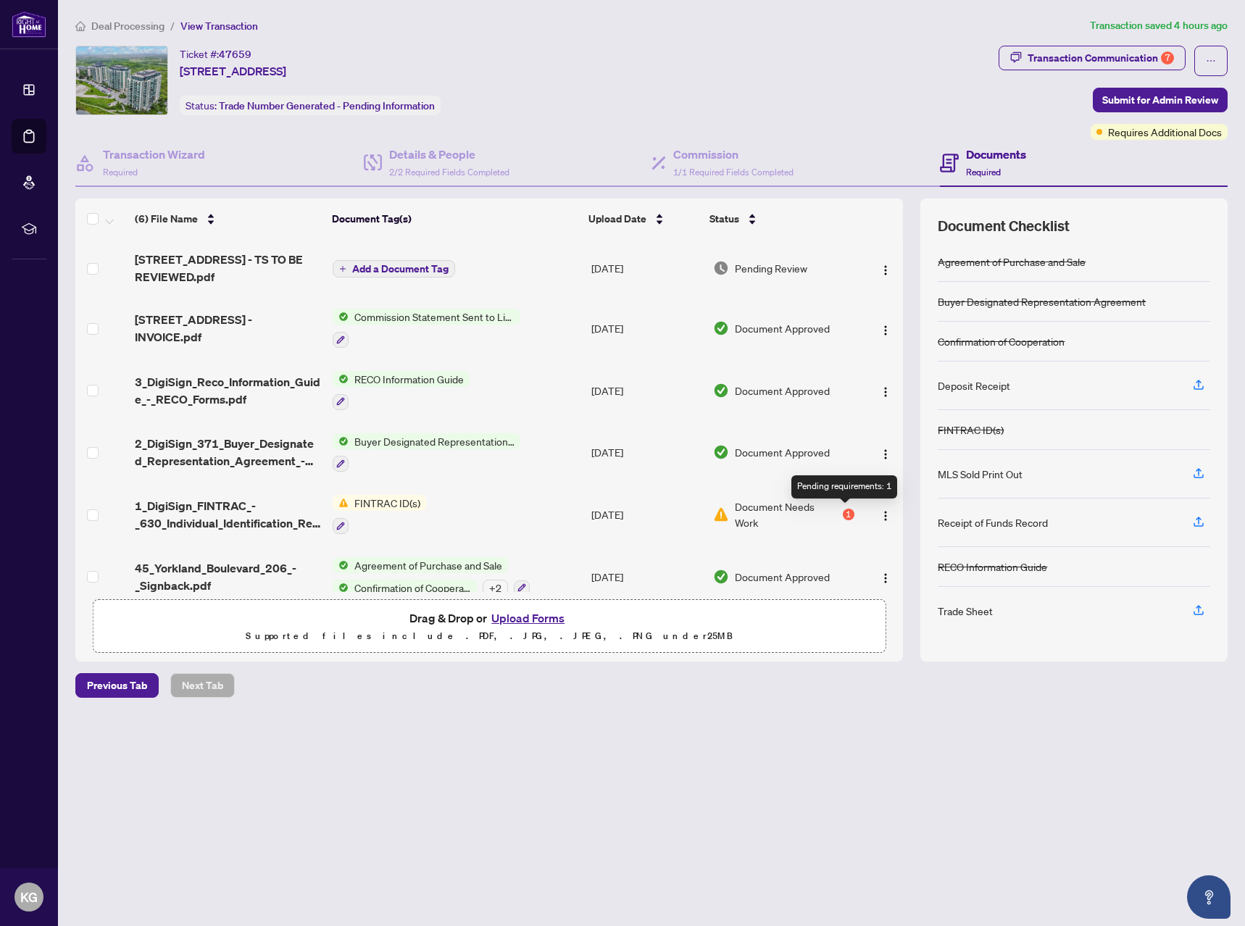
click at [843, 513] on div "1" at bounding box center [849, 515] width 12 height 12
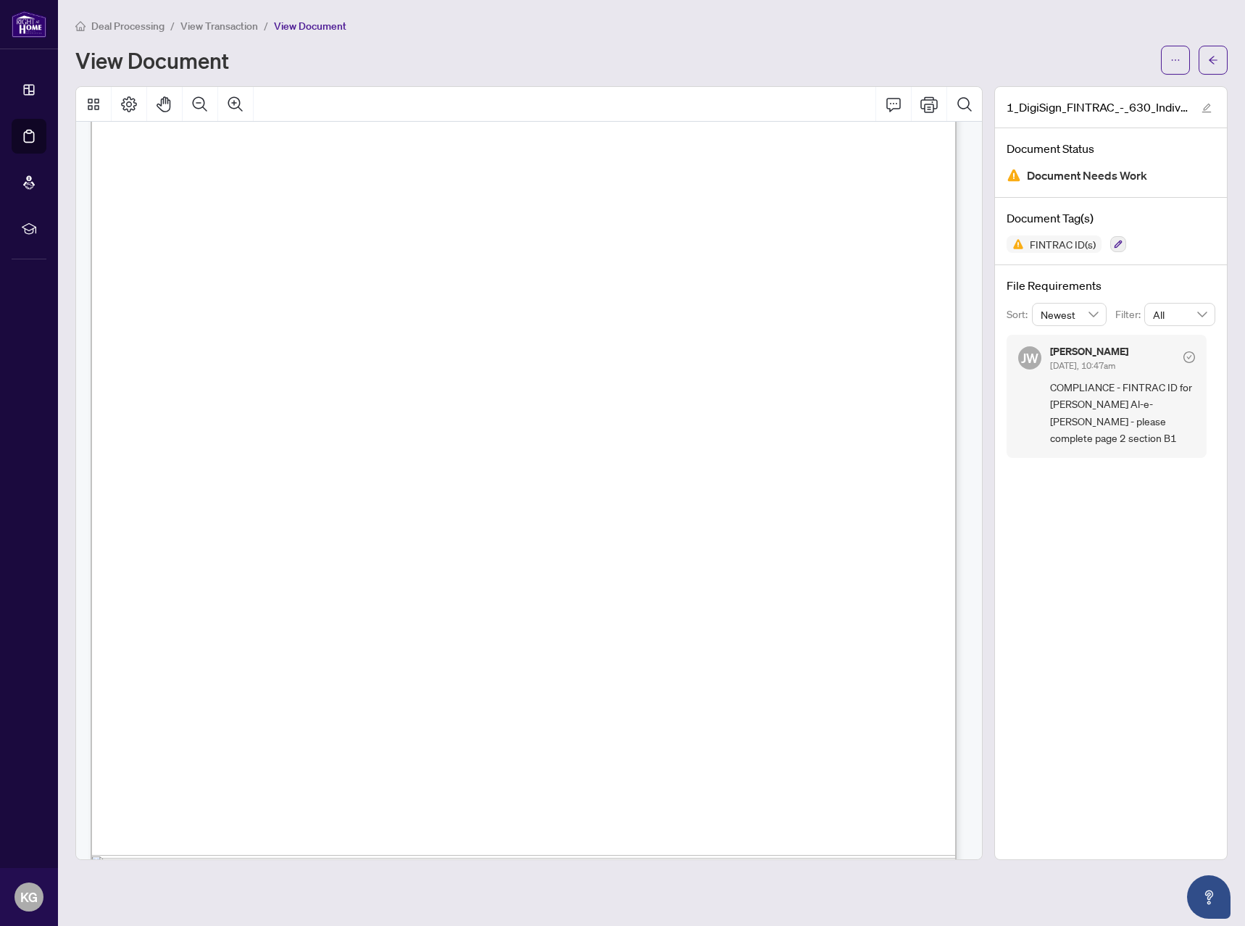
scroll to position [1347, 0]
click at [121, 101] on icon "Page Layout" at bounding box center [128, 104] width 17 height 17
click at [93, 103] on icon "Thumbnails" at bounding box center [93, 104] width 17 height 17
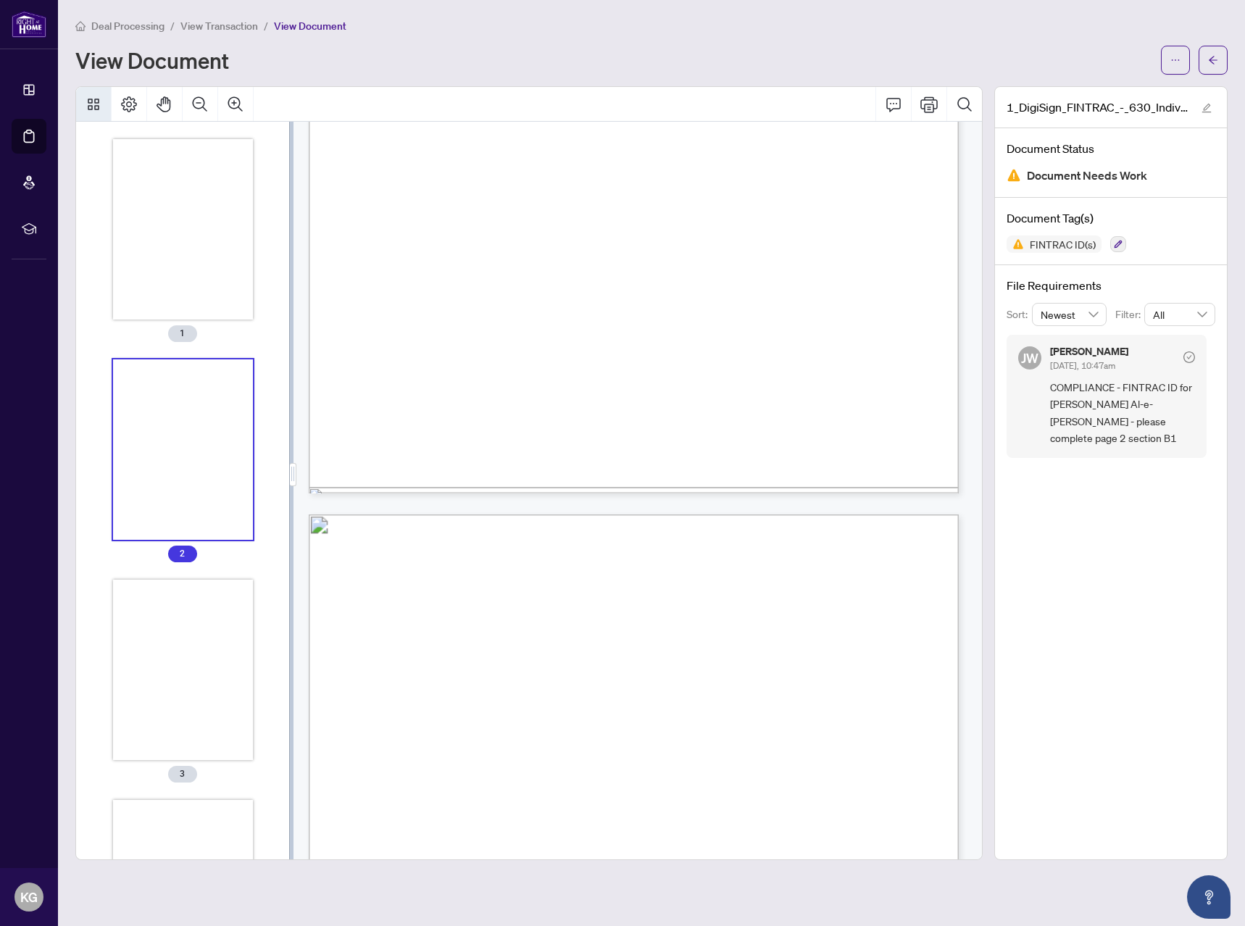
scroll to position [1011, 0]
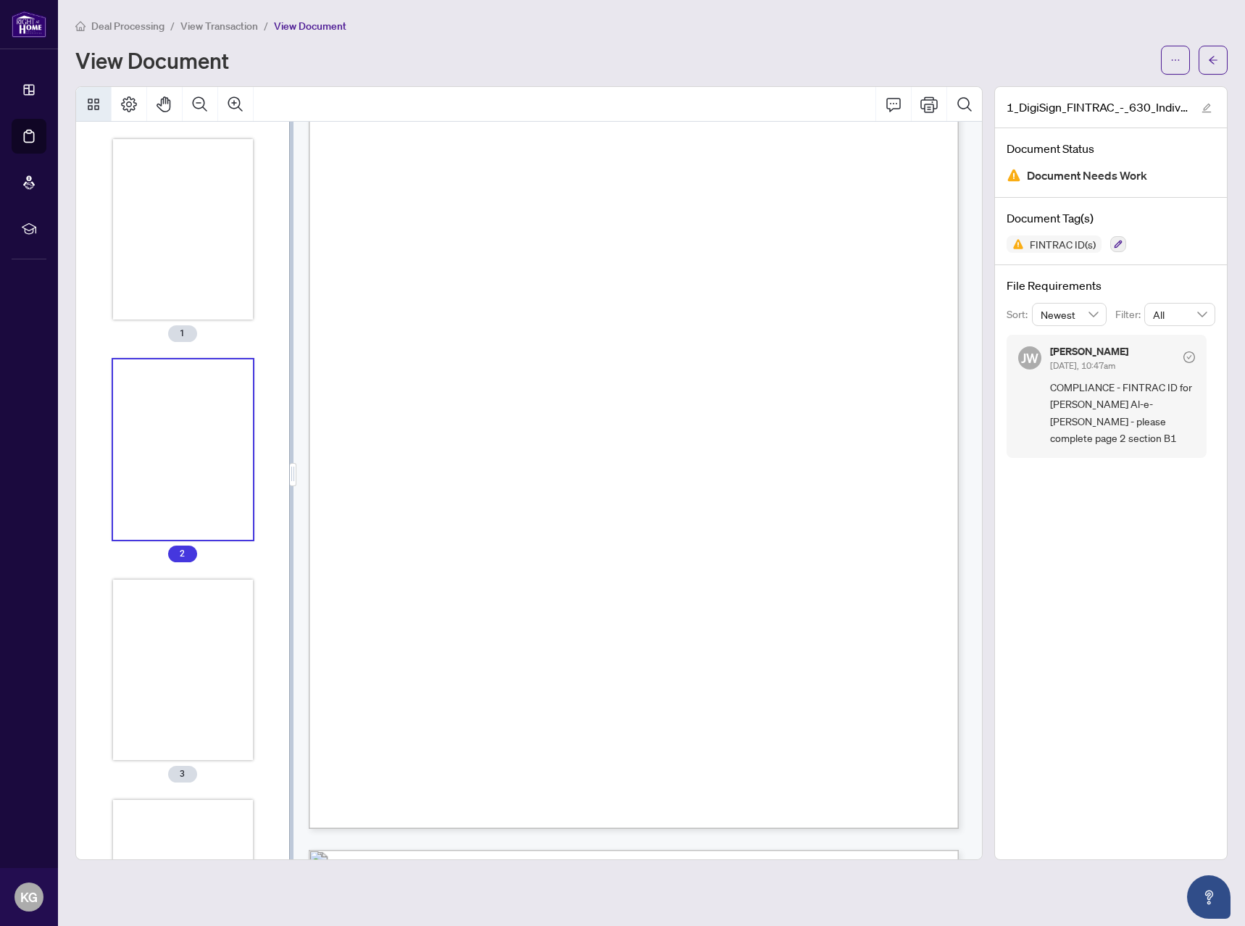
click at [93, 103] on icon "Thumbnails" at bounding box center [93, 104] width 17 height 17
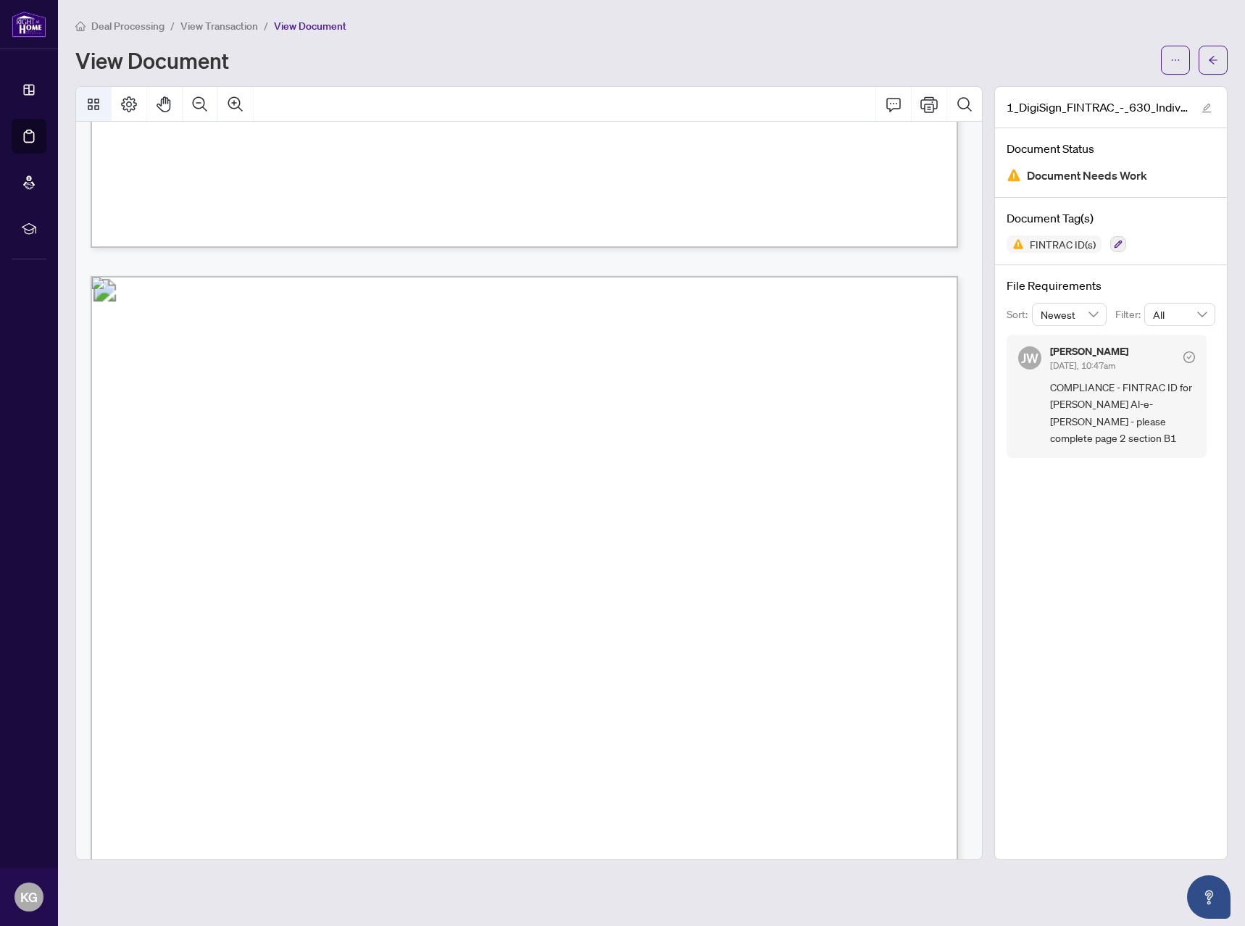
scroll to position [1349, 0]
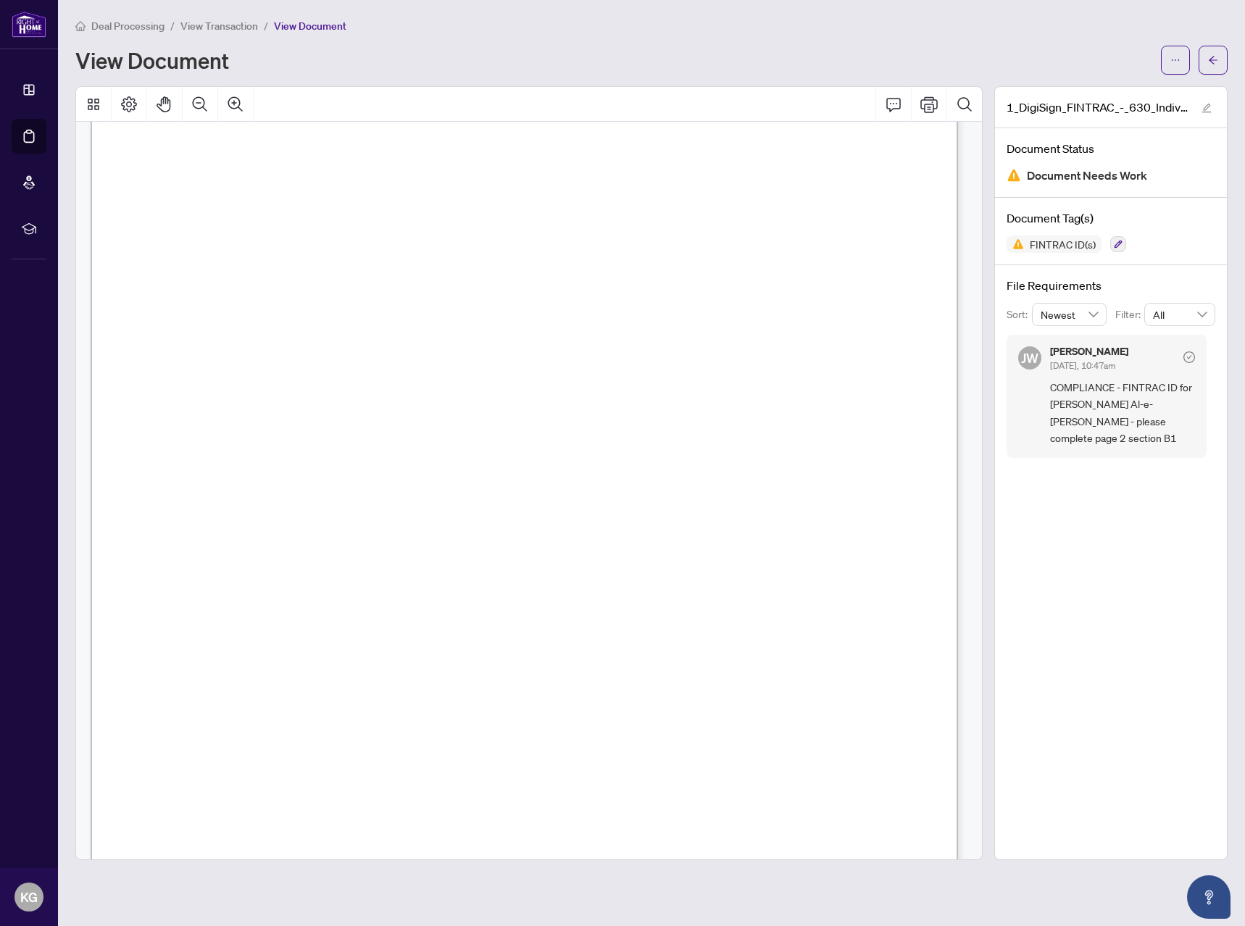
click at [120, 21] on span "Deal Processing" at bounding box center [127, 26] width 73 height 13
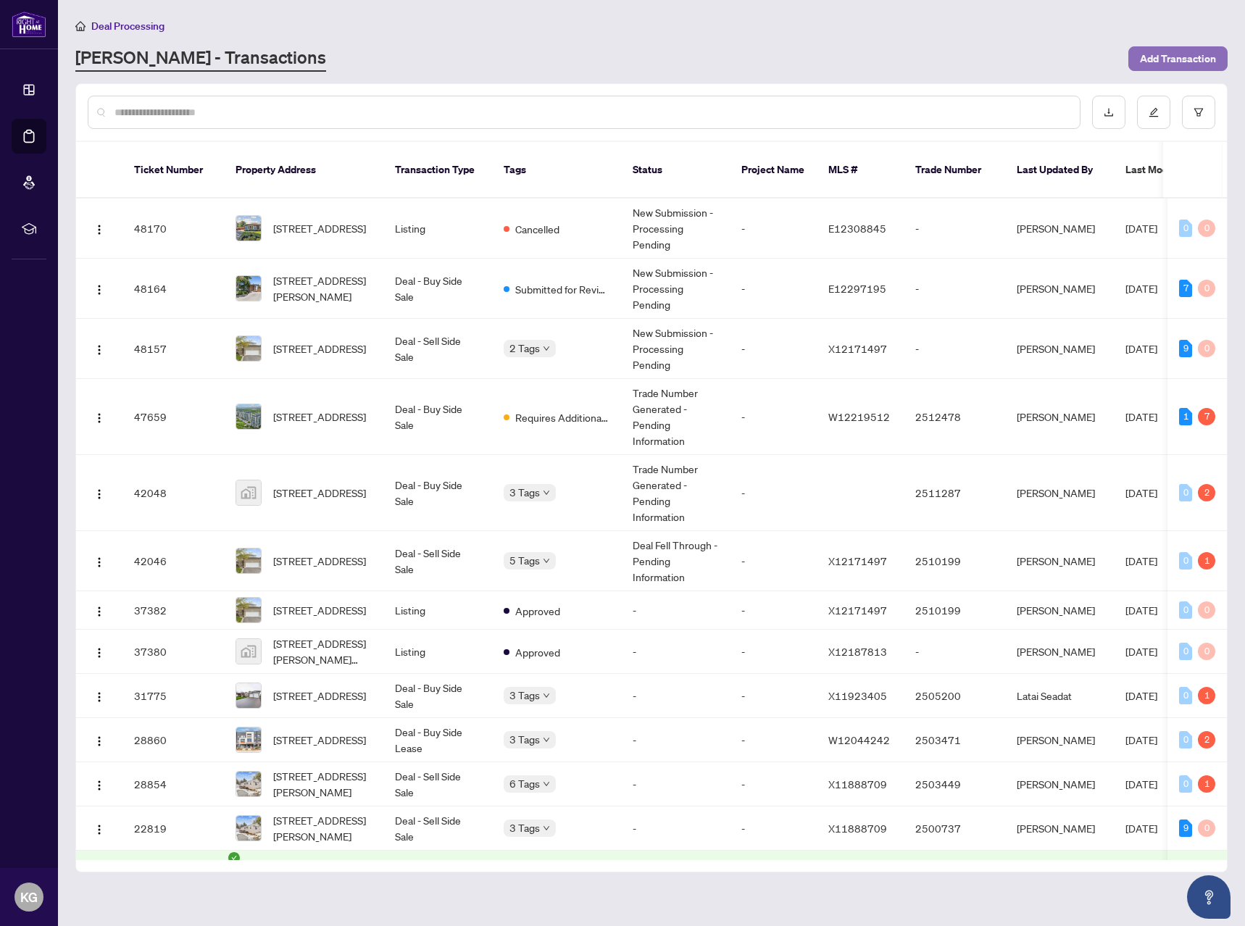
click at [1151, 52] on span "Add Transaction" at bounding box center [1178, 58] width 76 height 23
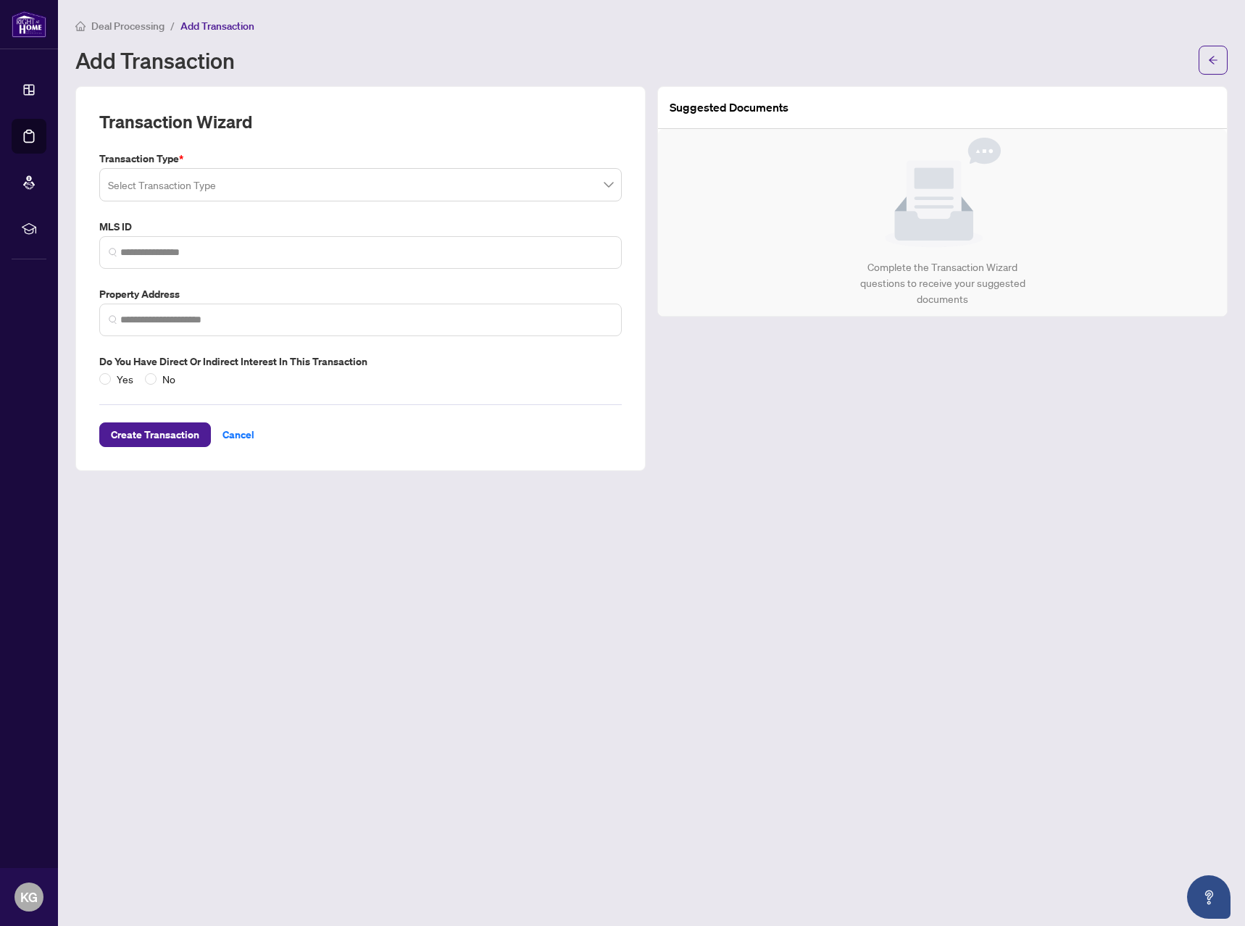
click at [426, 199] on input "search" at bounding box center [354, 187] width 492 height 32
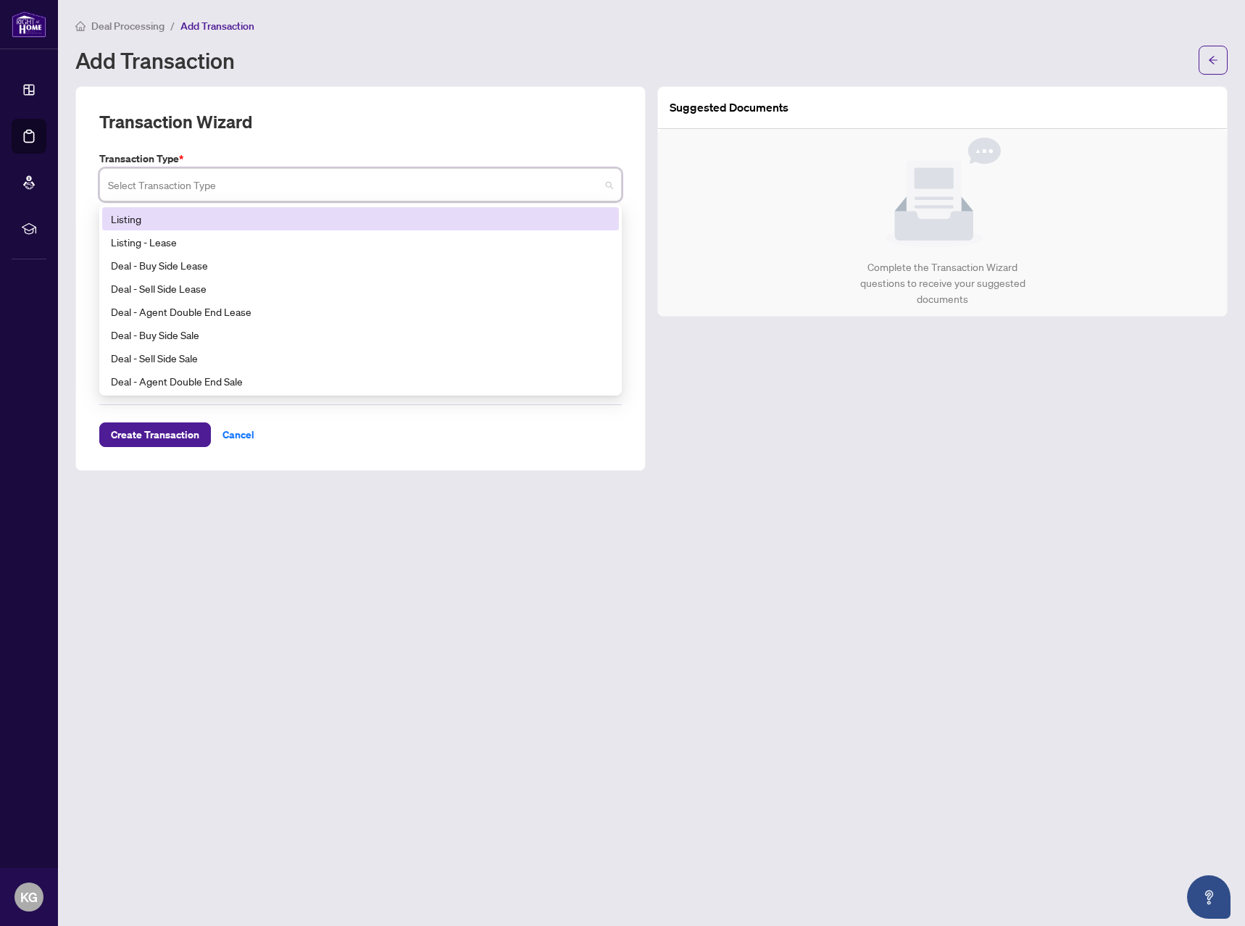
click at [311, 218] on div "Listing" at bounding box center [360, 219] width 499 height 16
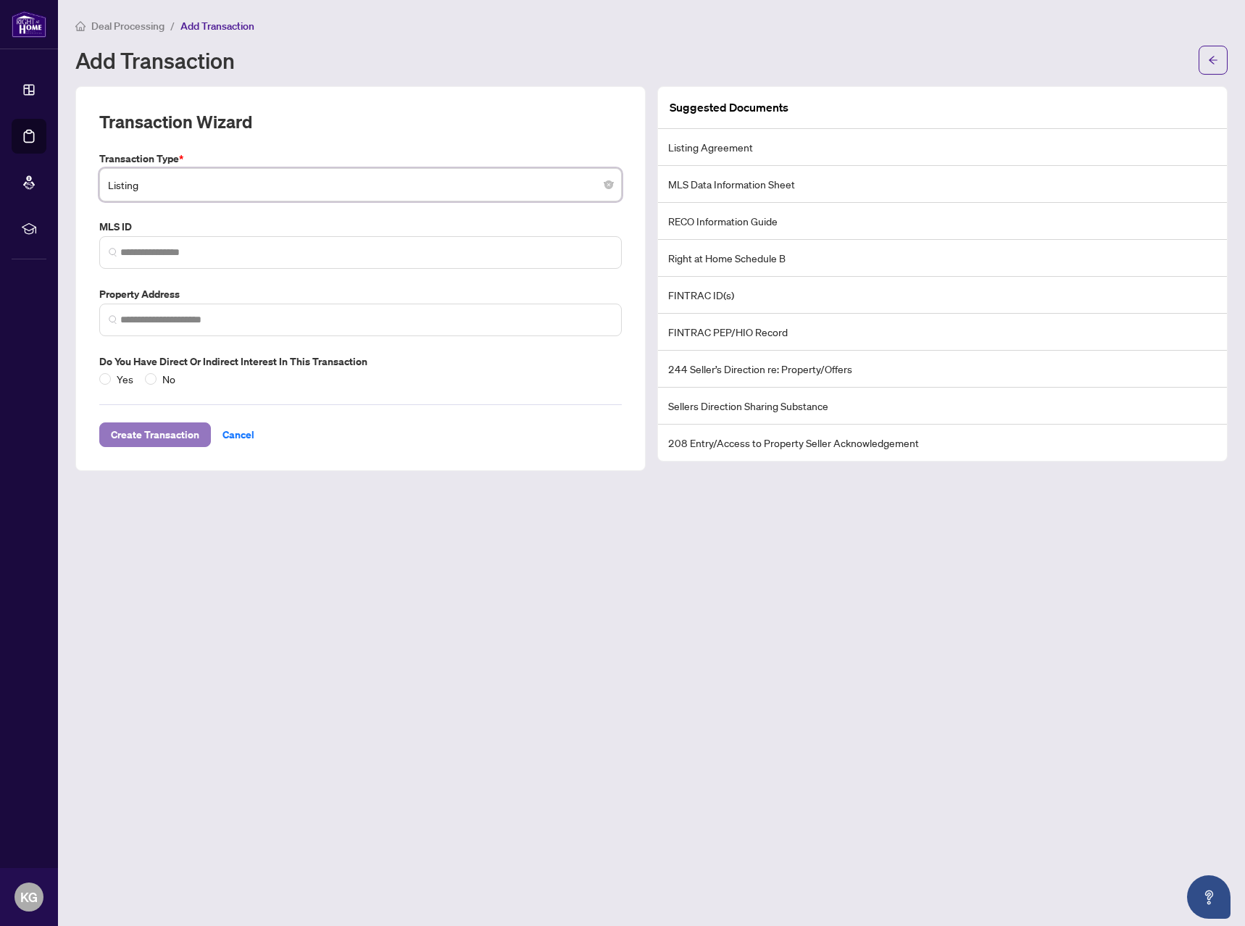
click at [146, 433] on span "Create Transaction" at bounding box center [155, 434] width 88 height 23
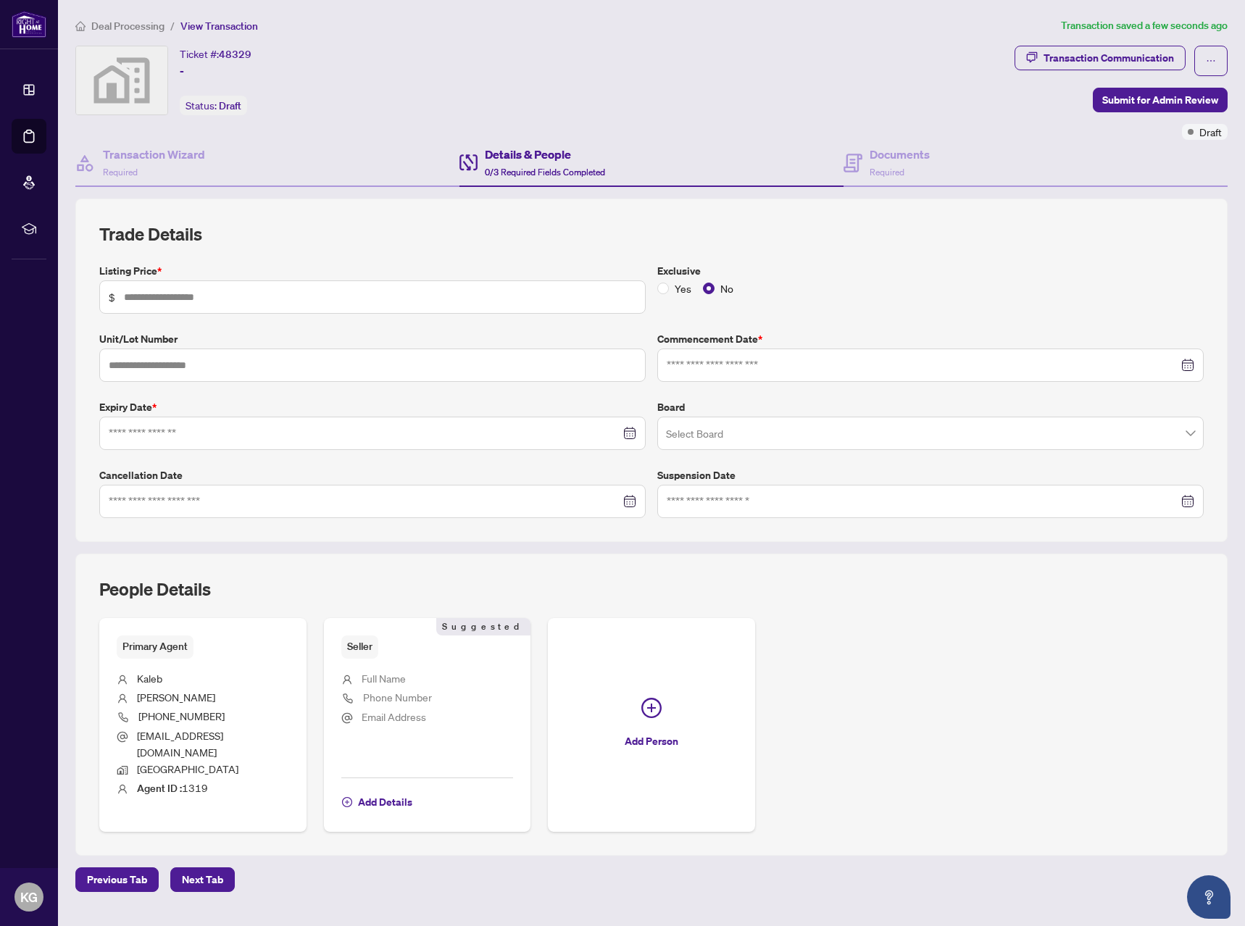
click at [863, 300] on div "Exclusive Yes No" at bounding box center [931, 288] width 558 height 51
click at [349, 296] on input "text" at bounding box center [380, 297] width 512 height 16
